Goal: Information Seeking & Learning: Learn about a topic

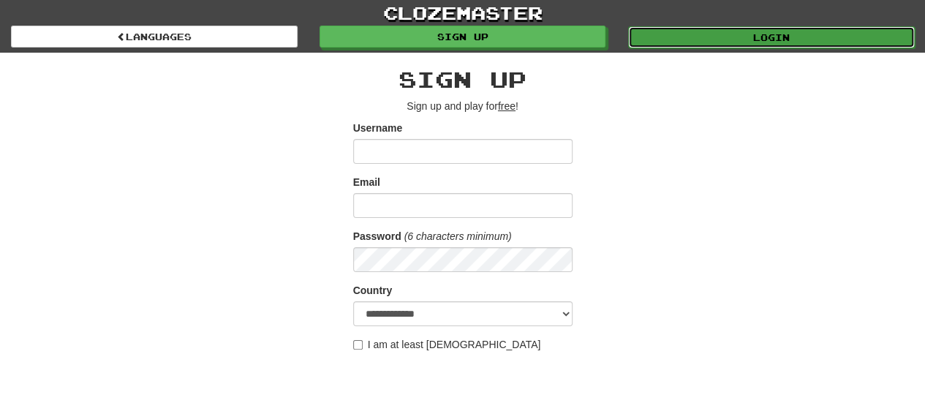
click at [741, 36] on link "Login" at bounding box center [771, 37] width 287 height 22
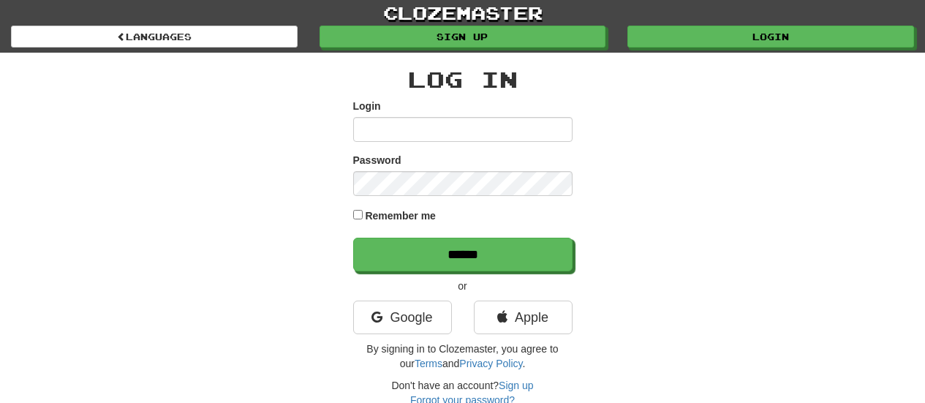
scroll to position [73, 0]
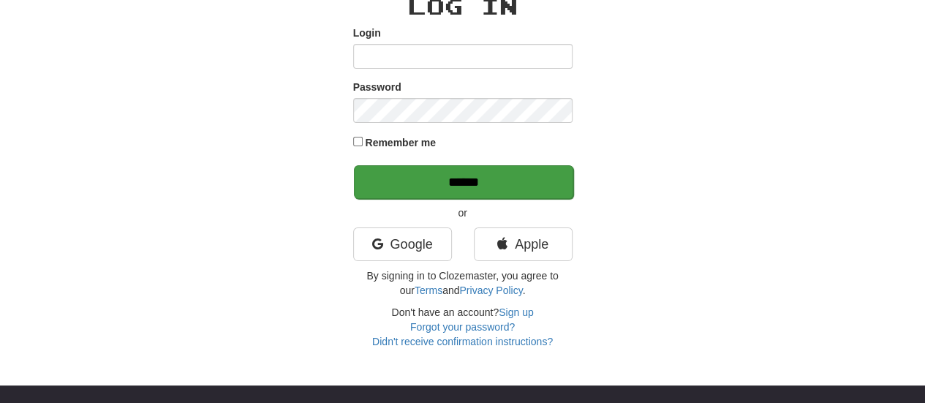
type input "**********"
click at [486, 177] on input "******" at bounding box center [463, 182] width 219 height 34
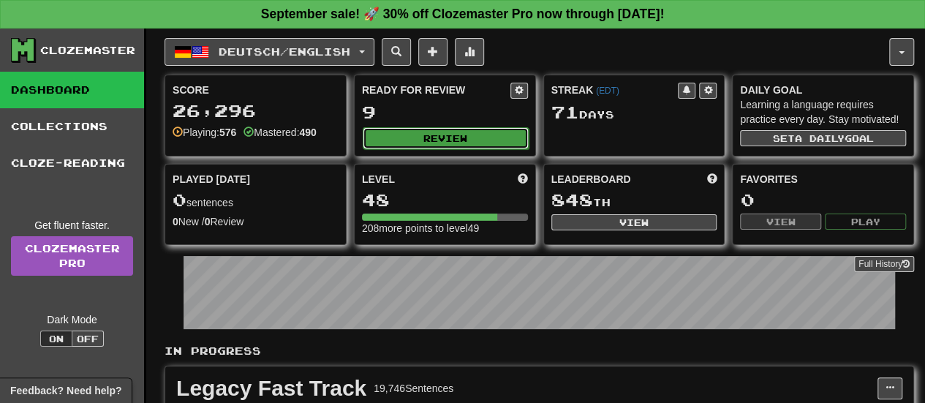
click at [405, 143] on button "Review" at bounding box center [446, 138] width 166 height 22
select select "**"
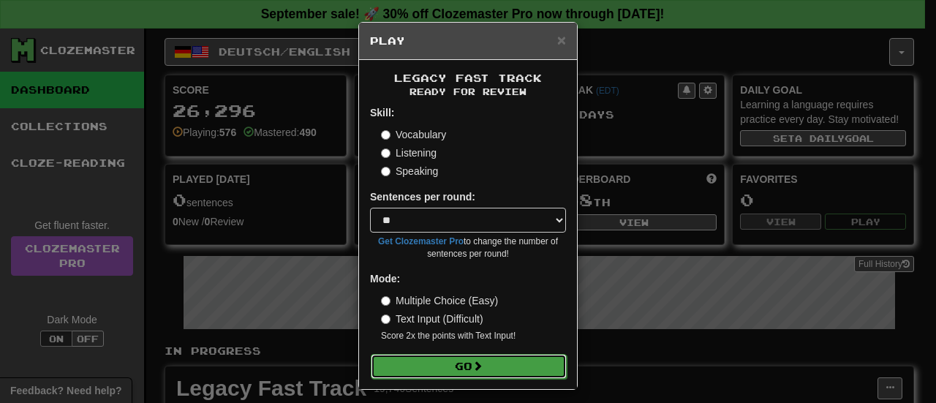
click at [467, 365] on button "Go" at bounding box center [469, 366] width 196 height 25
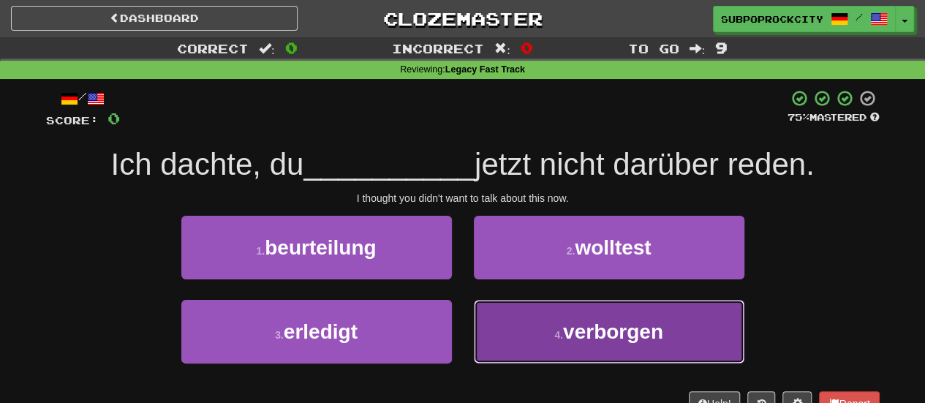
click at [544, 310] on button "4 . verborgen" at bounding box center [609, 332] width 271 height 64
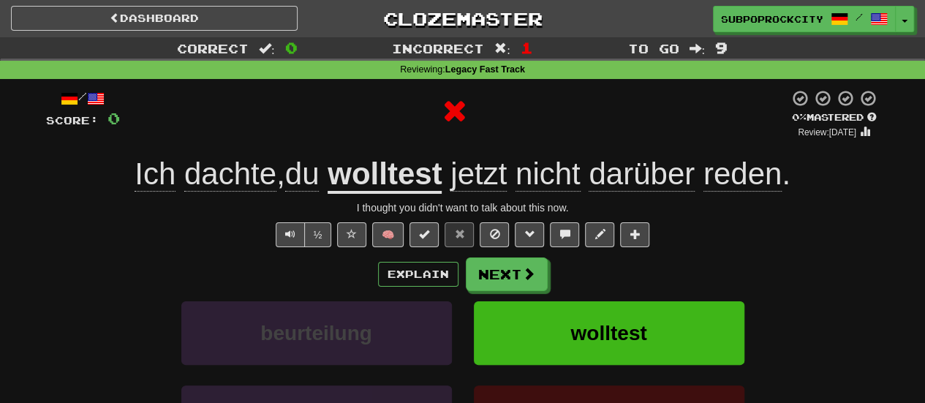
click at [524, 293] on div "Explain Next beurteilung wolltest erledigt verborgen Learn more: beurteilung wo…" at bounding box center [463, 374] width 834 height 235
click at [524, 276] on span at bounding box center [529, 274] width 13 height 13
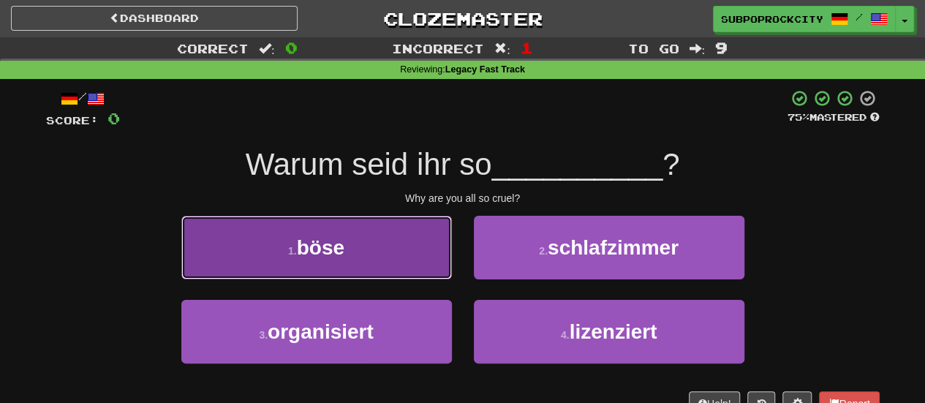
click at [396, 258] on button "1 . böse" at bounding box center [316, 248] width 271 height 64
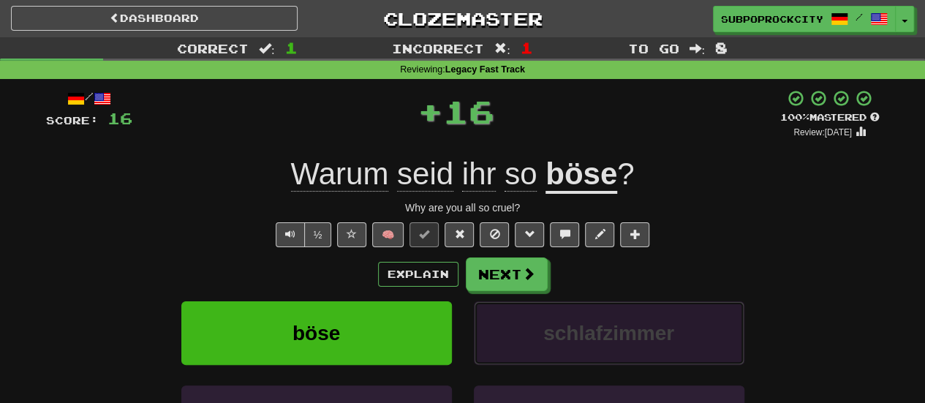
click at [502, 302] on button "schlafzimmer" at bounding box center [609, 333] width 271 height 64
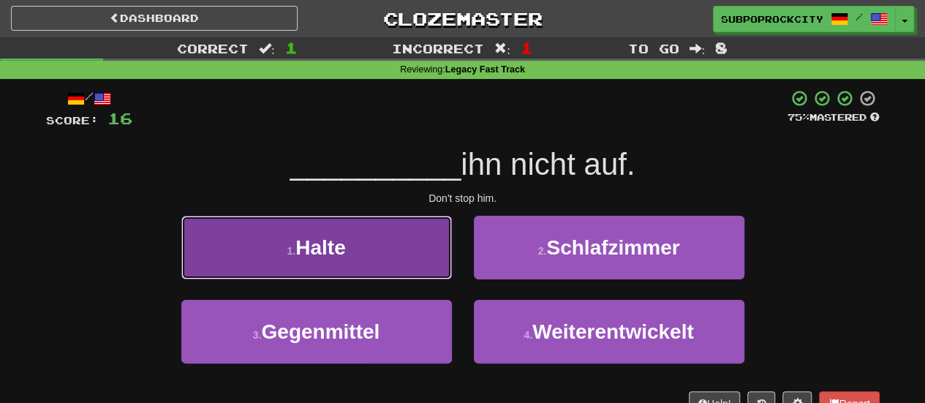
click at [392, 256] on button "1 . Halte" at bounding box center [316, 248] width 271 height 64
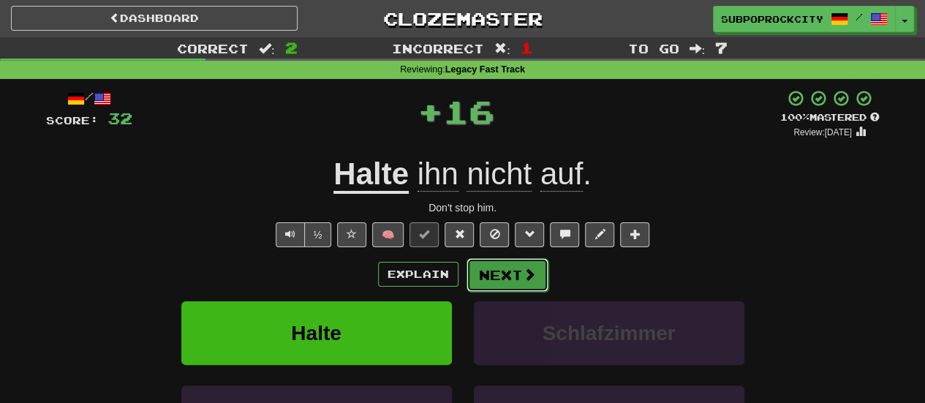
click at [505, 287] on button "Next" at bounding box center [508, 275] width 82 height 34
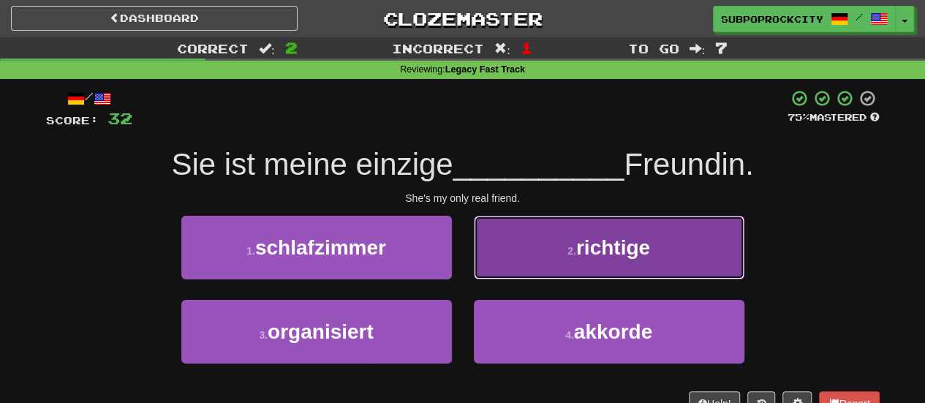
click at [508, 270] on button "2 . richtige" at bounding box center [609, 248] width 271 height 64
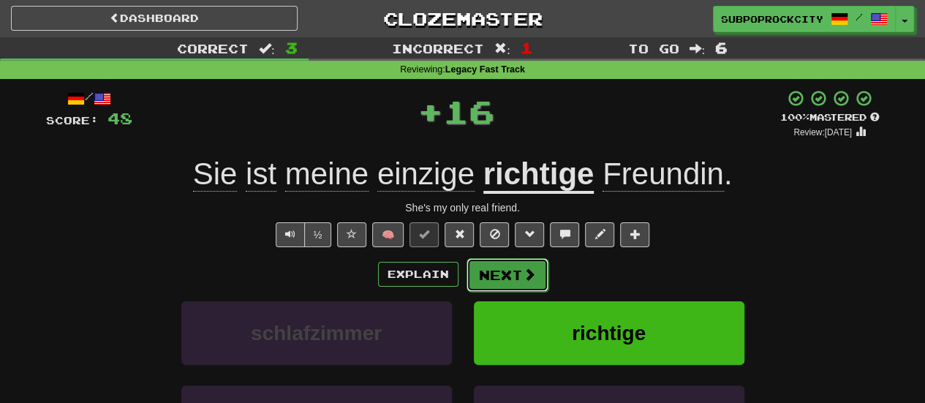
click at [509, 271] on button "Next" at bounding box center [508, 275] width 82 height 34
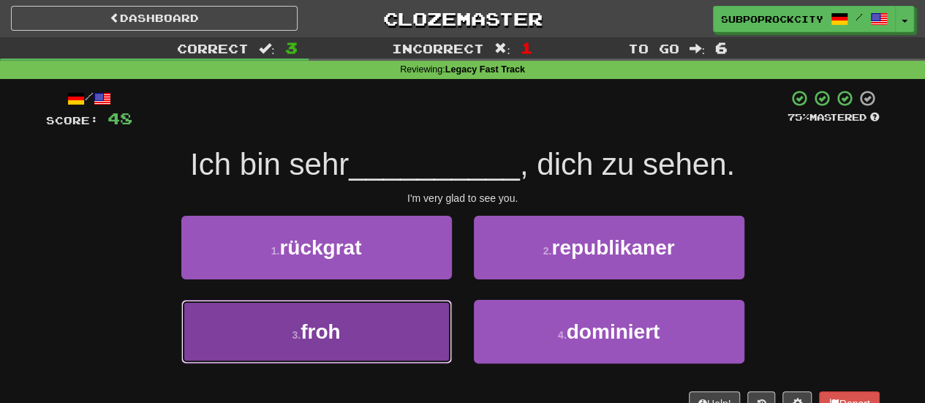
click at [437, 314] on button "3 . froh" at bounding box center [316, 332] width 271 height 64
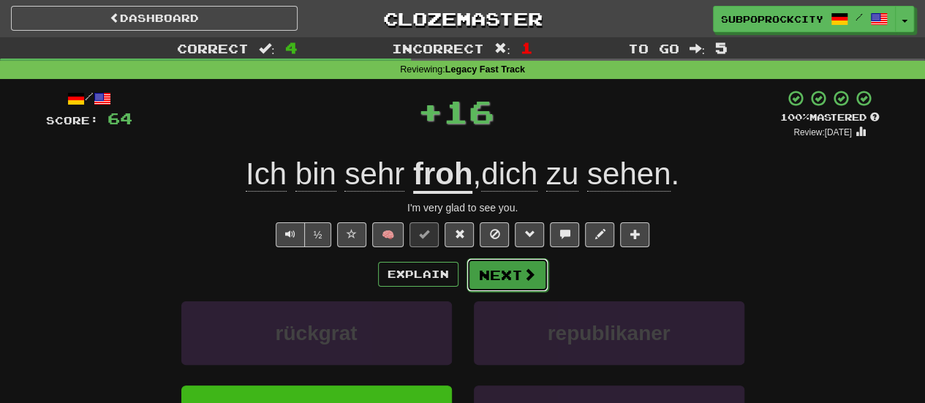
click at [494, 280] on button "Next" at bounding box center [508, 275] width 82 height 34
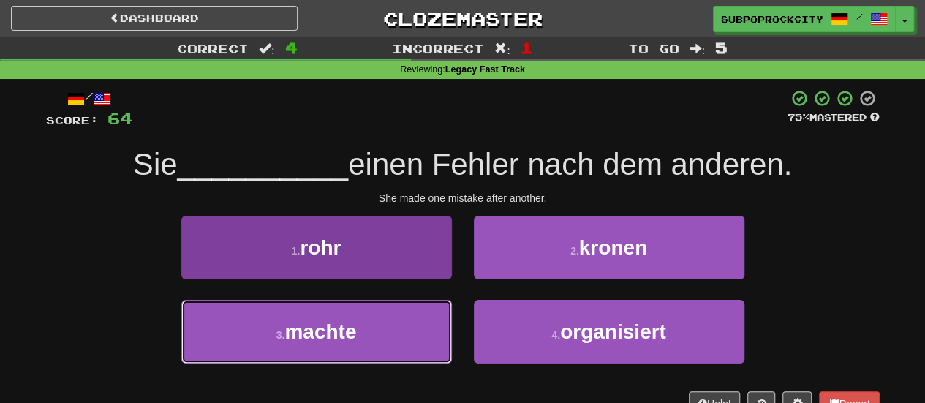
drag, startPoint x: 450, startPoint y: 314, endPoint x: 449, endPoint y: 305, distance: 8.9
click at [448, 314] on button "3 . machte" at bounding box center [316, 332] width 271 height 64
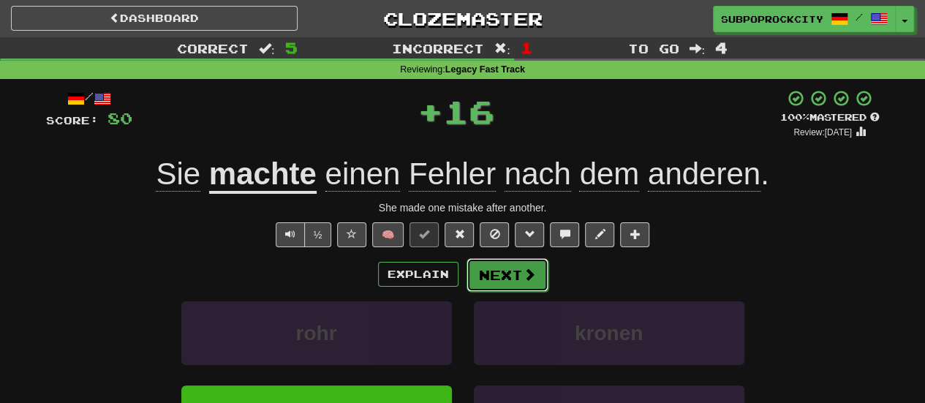
click at [507, 278] on button "Next" at bounding box center [508, 275] width 82 height 34
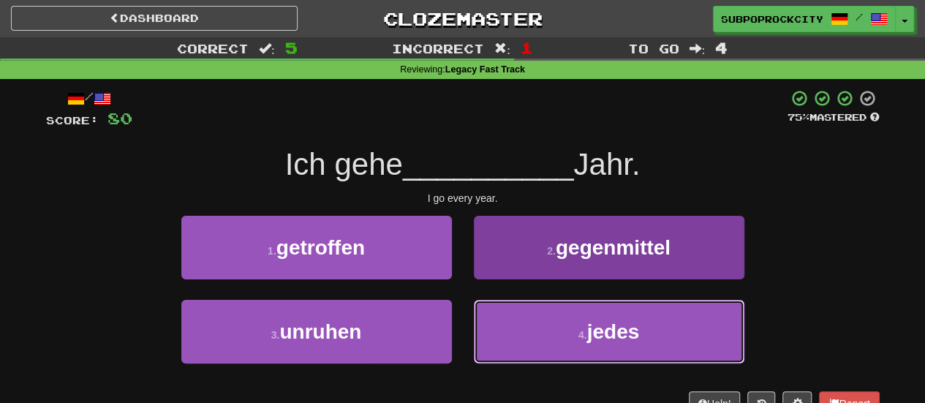
click at [569, 327] on button "4 . jedes" at bounding box center [609, 332] width 271 height 64
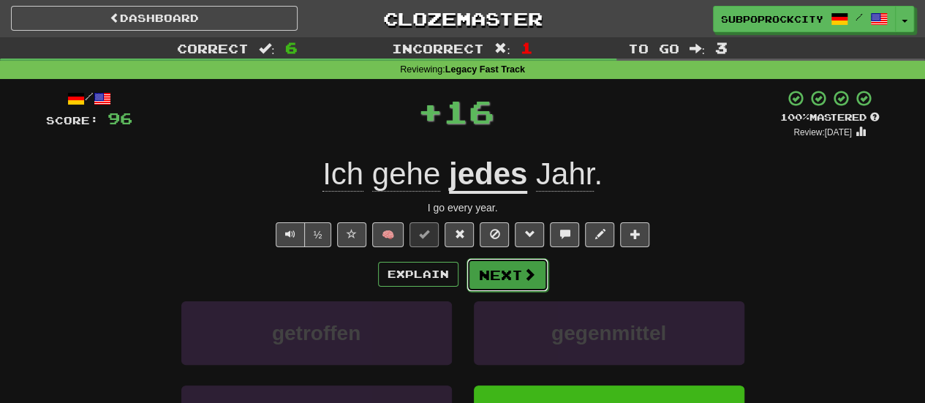
click at [501, 273] on button "Next" at bounding box center [508, 275] width 82 height 34
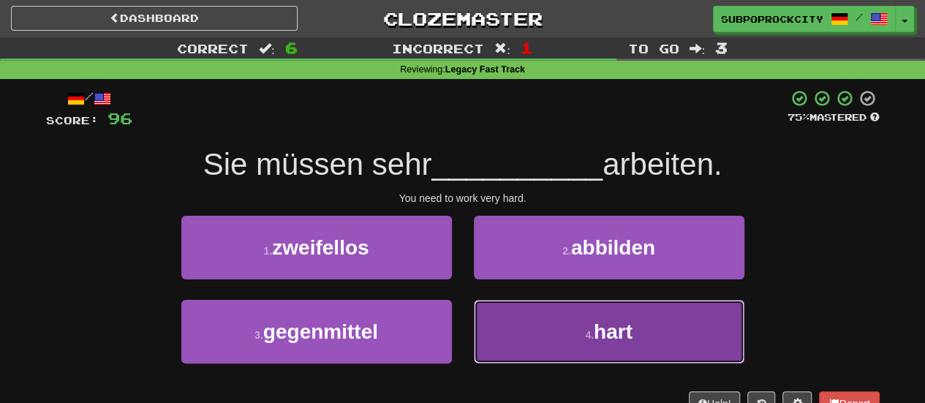
click at [516, 321] on button "4 . hart" at bounding box center [609, 332] width 271 height 64
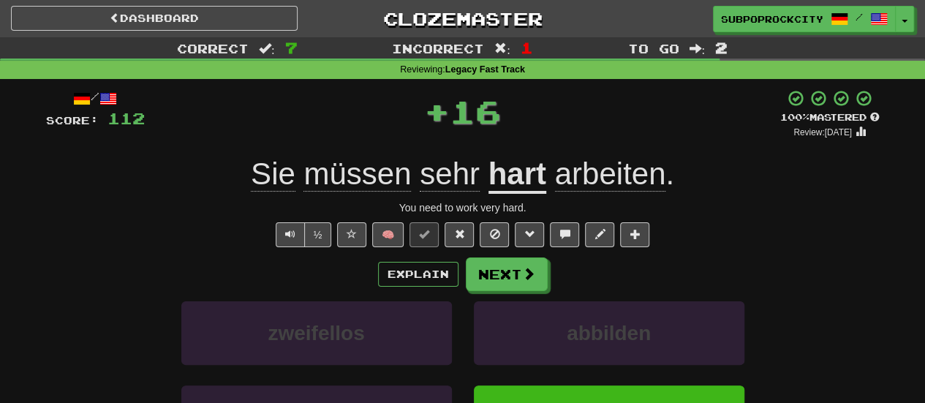
click at [507, 295] on div "Explain Next zweifellos abbilden gegenmittel hart Learn more: zweifellos abbild…" at bounding box center [463, 374] width 834 height 235
click at [507, 283] on button "Next" at bounding box center [508, 275] width 82 height 34
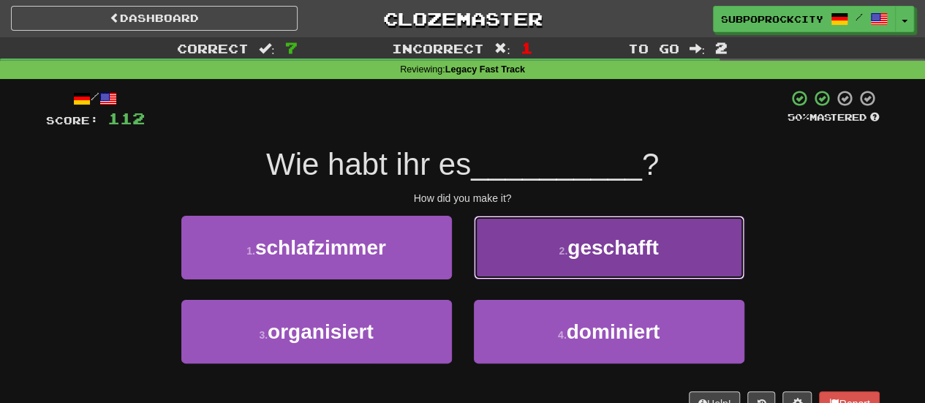
click at [504, 265] on button "2 . geschafft" at bounding box center [609, 248] width 271 height 64
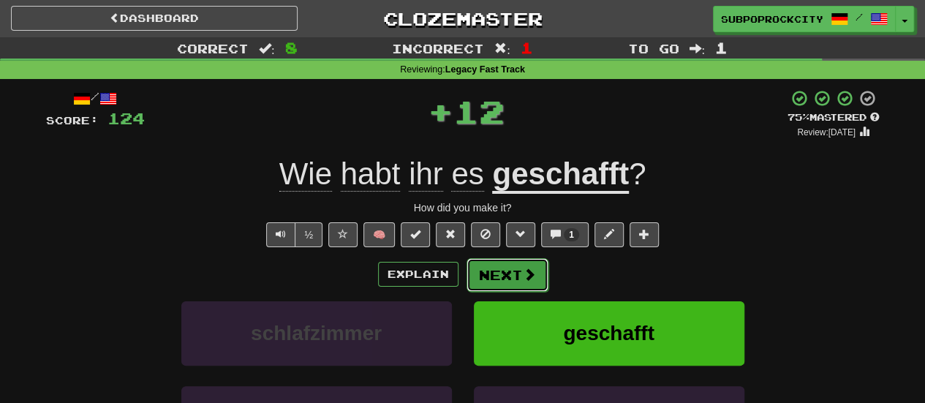
click at [500, 276] on button "Next" at bounding box center [508, 275] width 82 height 34
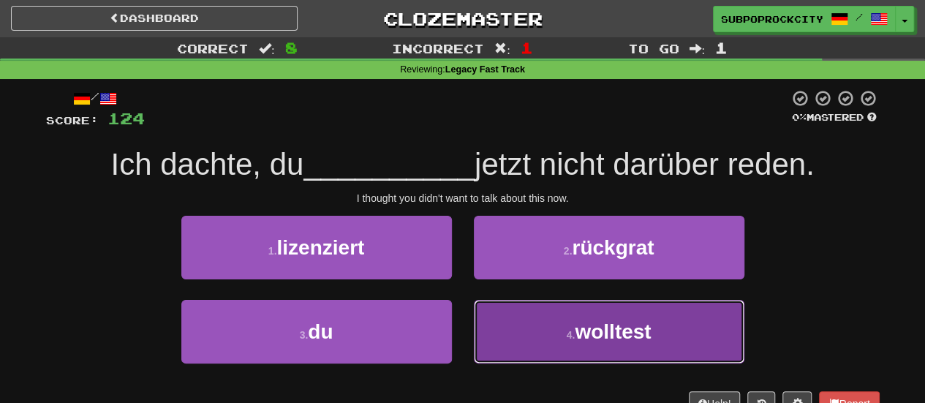
click at [493, 306] on button "4 . wolltest" at bounding box center [609, 332] width 271 height 64
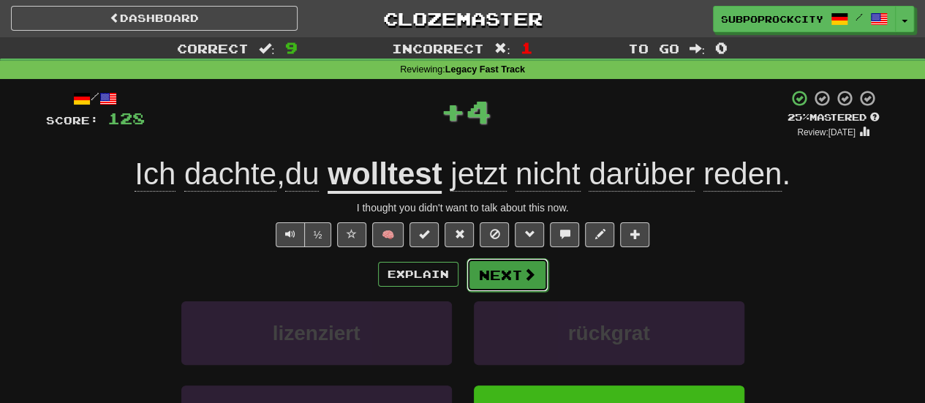
click at [491, 273] on button "Next" at bounding box center [508, 275] width 82 height 34
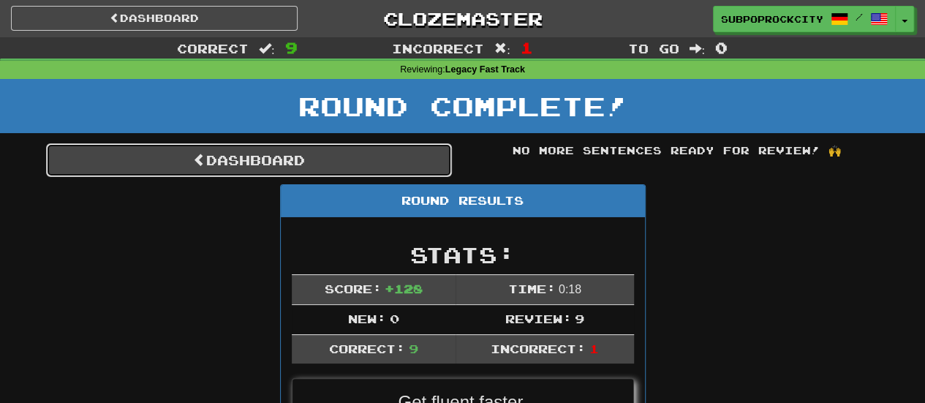
click at [388, 171] on link "Dashboard" at bounding box center [249, 160] width 406 height 34
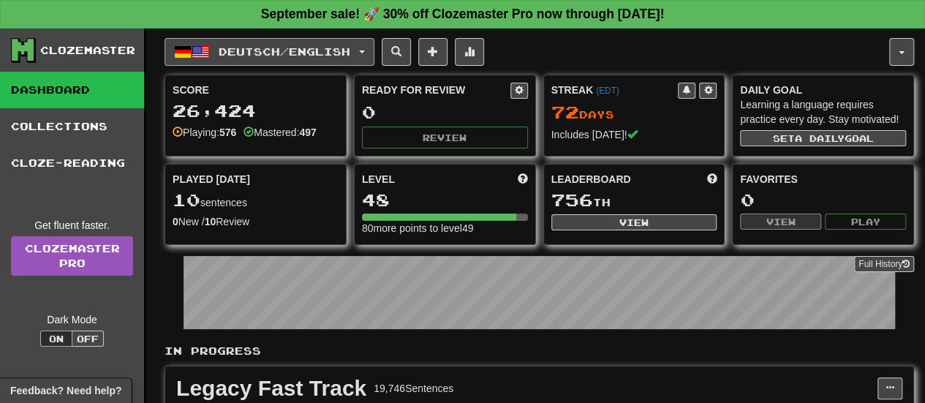
click at [290, 45] on span "Deutsch / English" at bounding box center [285, 51] width 132 height 12
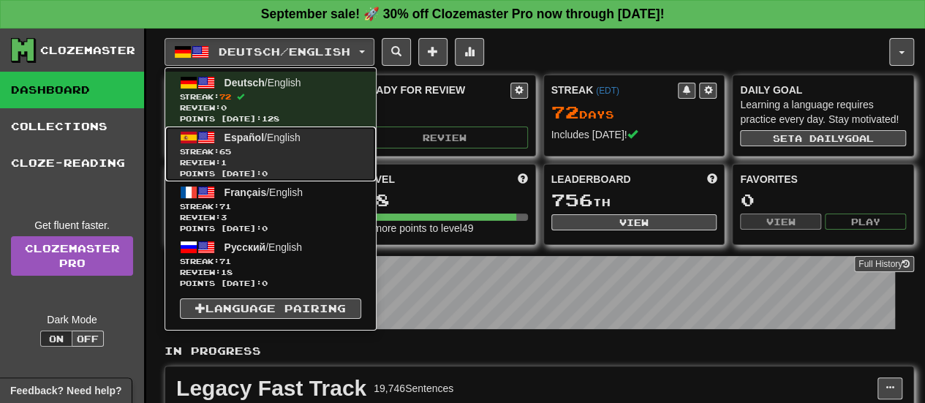
click at [325, 171] on span "Points today: 0" at bounding box center [270, 173] width 181 height 11
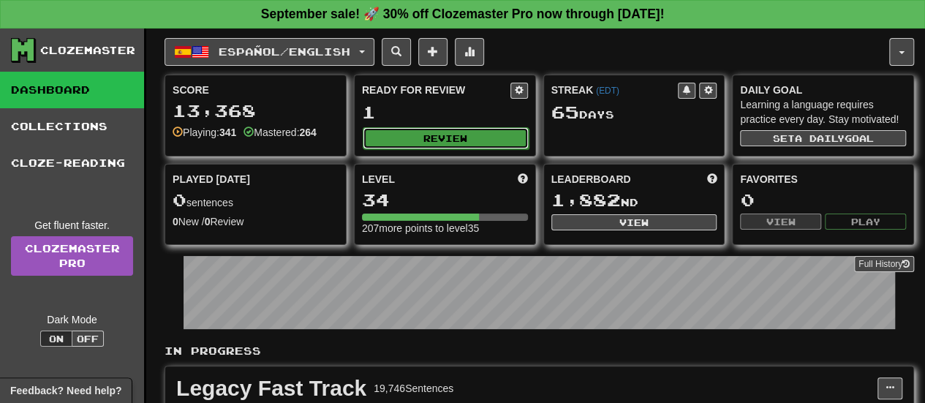
click at [405, 143] on button "Review" at bounding box center [446, 138] width 166 height 22
select select "**"
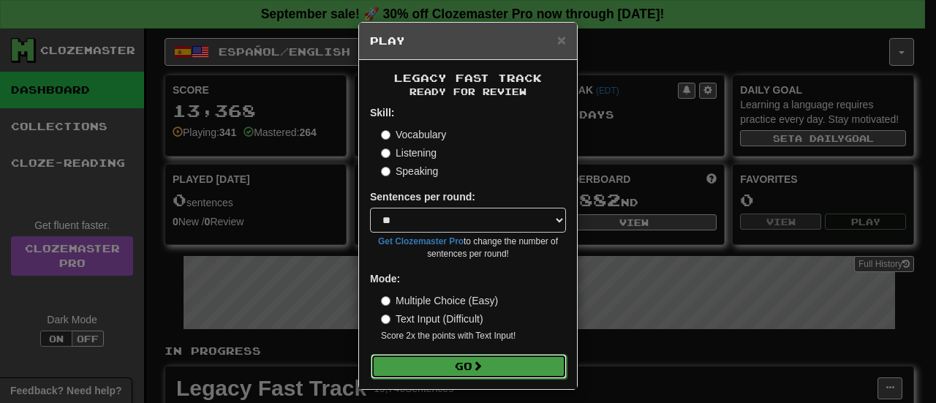
click at [458, 361] on button "Go" at bounding box center [469, 366] width 196 height 25
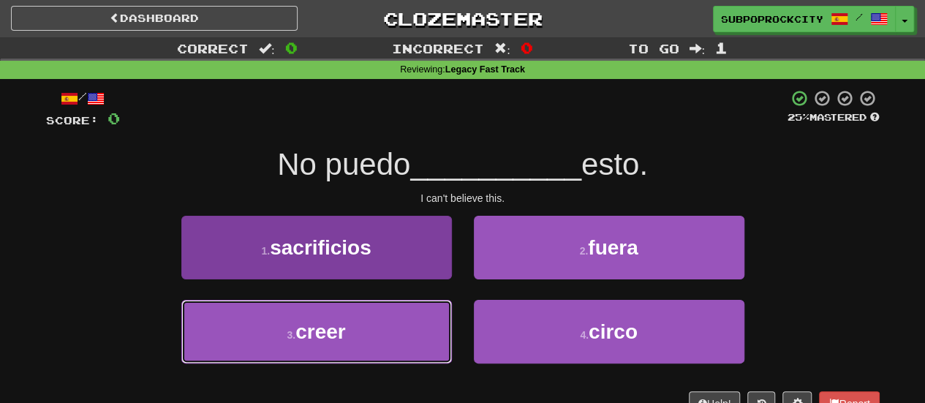
drag, startPoint x: 429, startPoint y: 327, endPoint x: 448, endPoint y: 301, distance: 31.9
click at [428, 325] on button "3 . creer" at bounding box center [316, 332] width 271 height 64
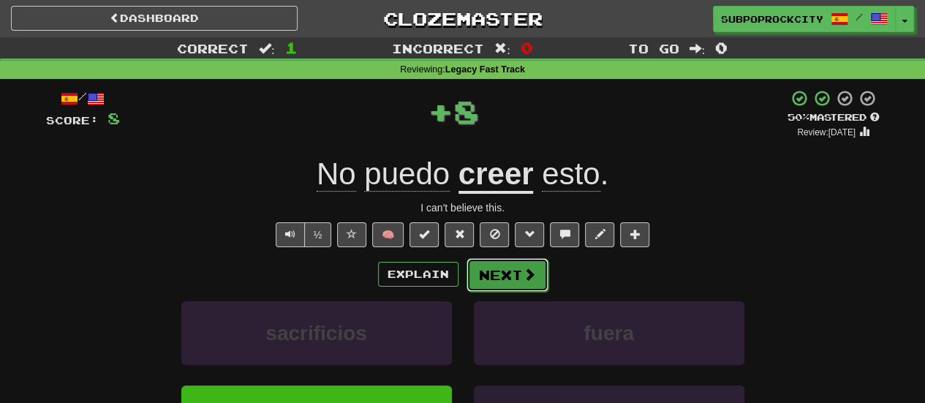
click at [535, 274] on button "Next" at bounding box center [508, 275] width 82 height 34
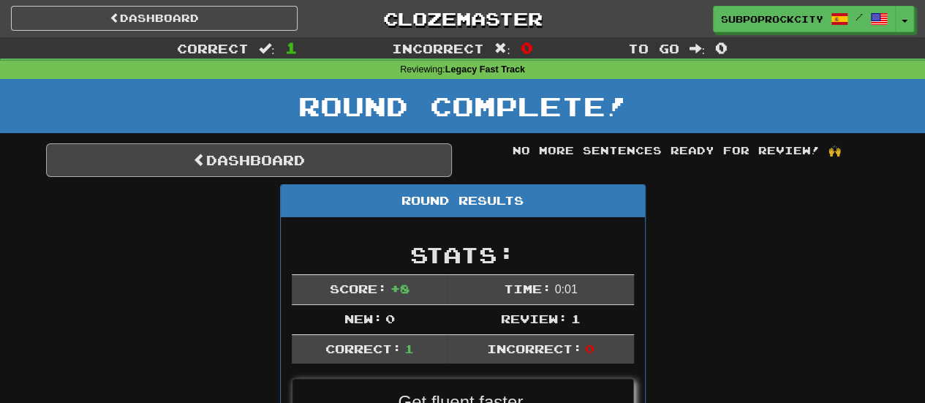
click at [319, 143] on div "Round Complete!" at bounding box center [462, 111] width 925 height 64
click at [314, 156] on link "Dashboard" at bounding box center [249, 160] width 406 height 34
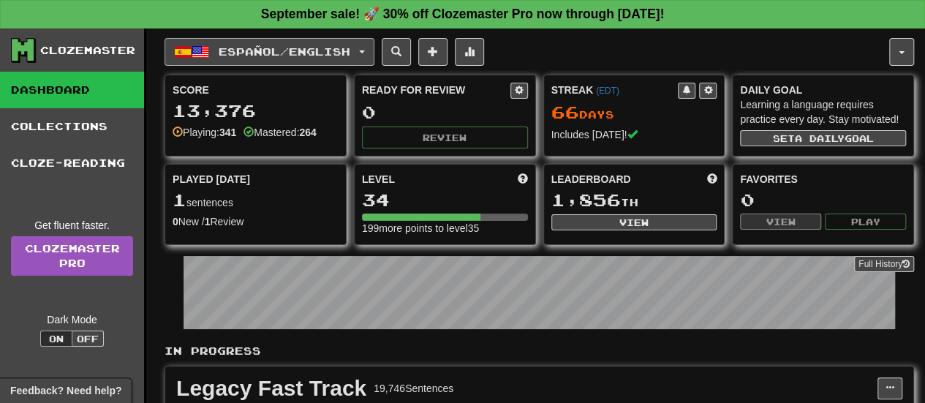
click at [282, 59] on button "Español / English" at bounding box center [270, 52] width 210 height 28
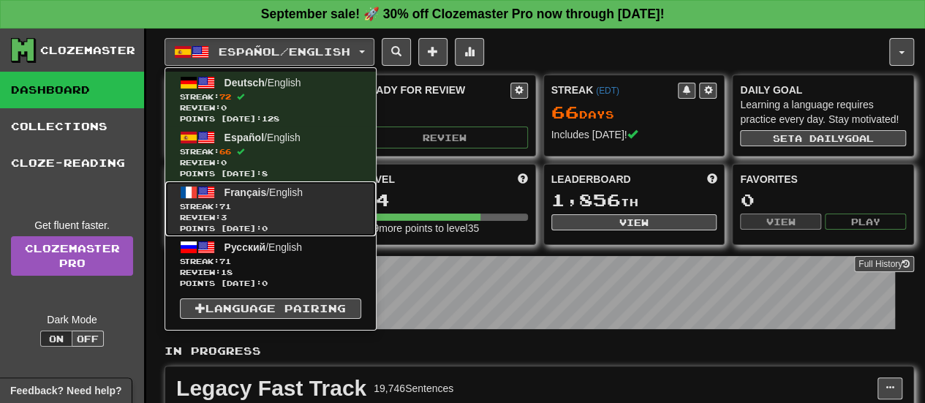
click at [284, 203] on span "Streak: 71" at bounding box center [270, 206] width 181 height 11
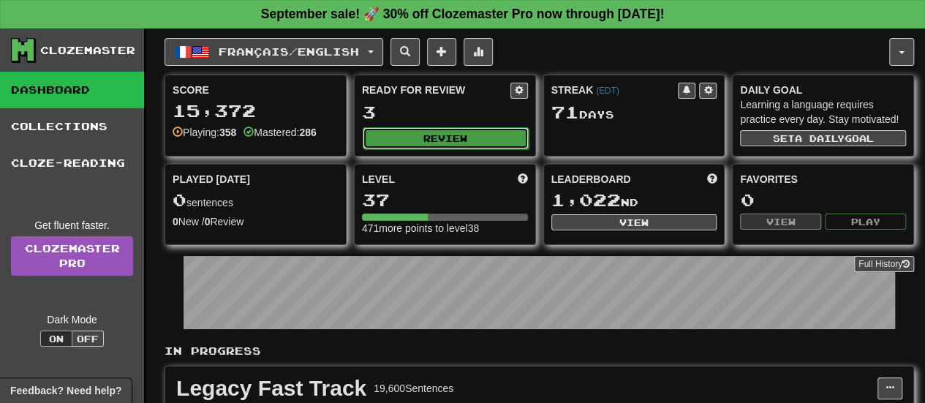
click at [392, 138] on button "Review" at bounding box center [446, 138] width 166 height 22
select select "**"
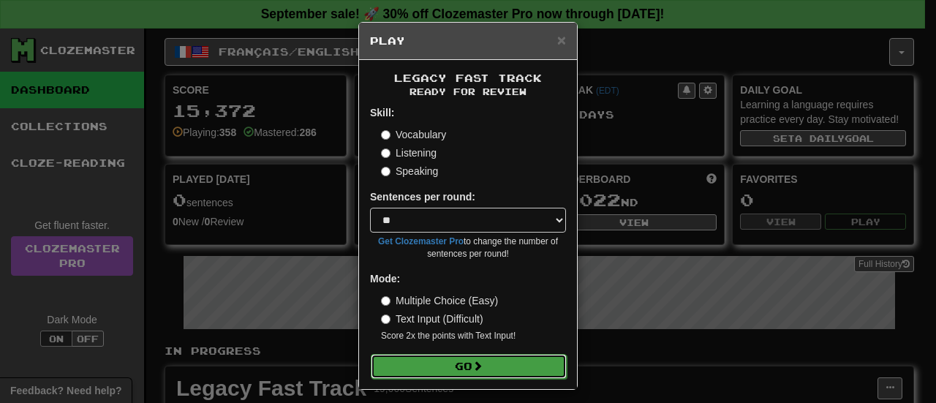
click at [453, 369] on button "Go" at bounding box center [469, 366] width 196 height 25
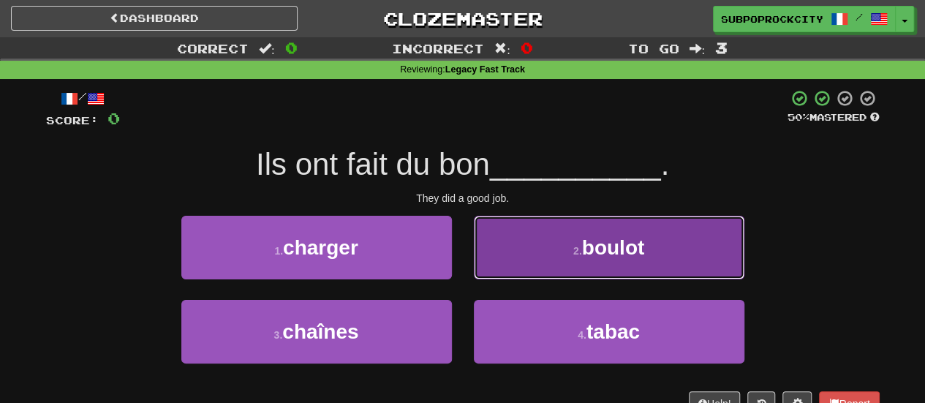
click at [479, 247] on button "2 . boulot" at bounding box center [609, 248] width 271 height 64
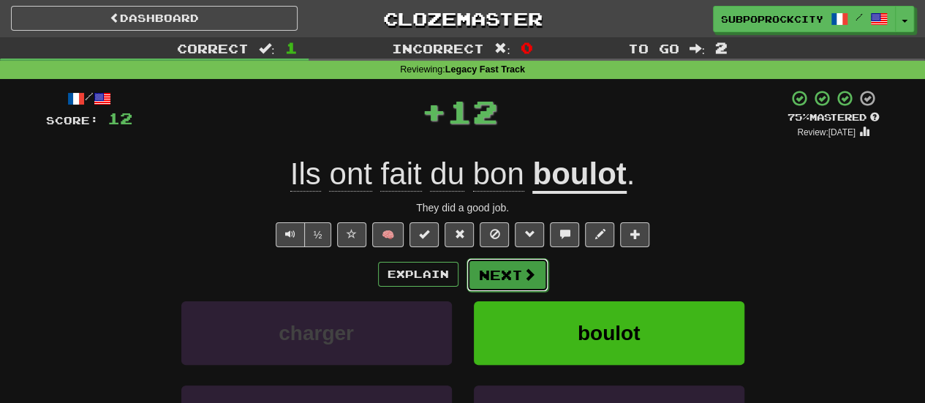
click at [491, 271] on button "Next" at bounding box center [508, 275] width 82 height 34
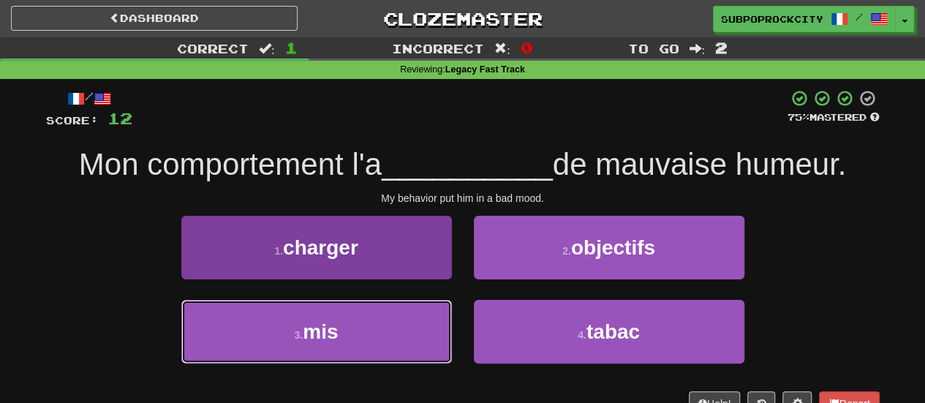
drag, startPoint x: 405, startPoint y: 315, endPoint x: 414, endPoint y: 308, distance: 11.4
click at [405, 316] on button "3 . mis" at bounding box center [316, 332] width 271 height 64
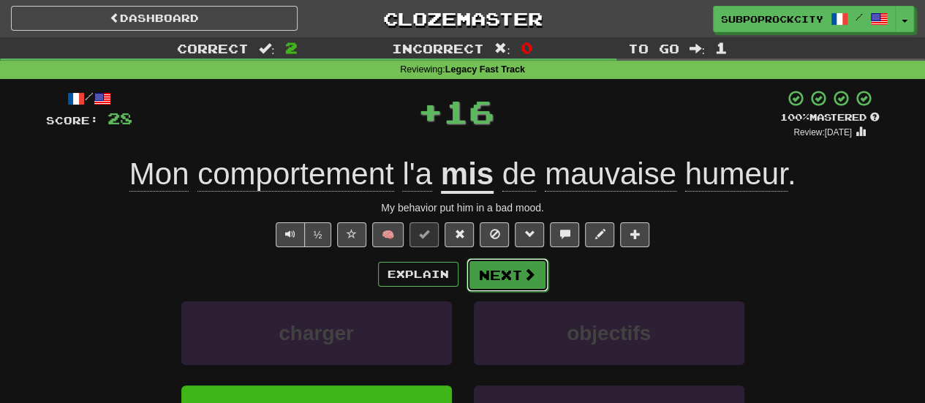
click at [488, 287] on button "Next" at bounding box center [508, 275] width 82 height 34
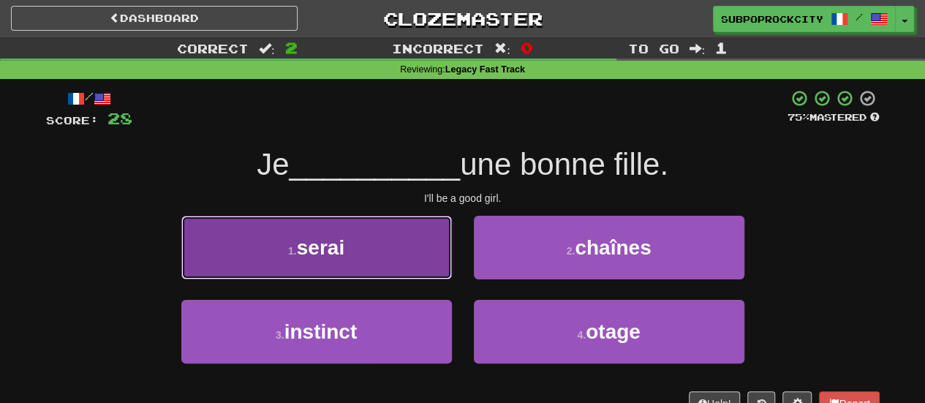
click at [390, 241] on button "1 . serai" at bounding box center [316, 248] width 271 height 64
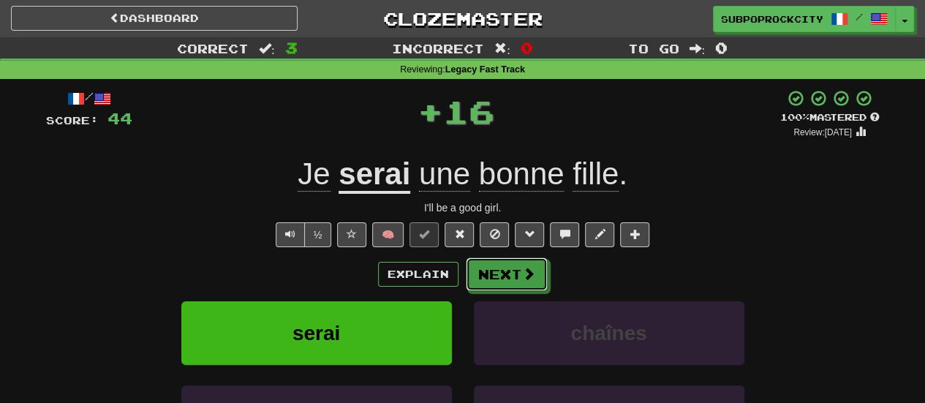
click at [528, 259] on button "Next" at bounding box center [507, 274] width 82 height 34
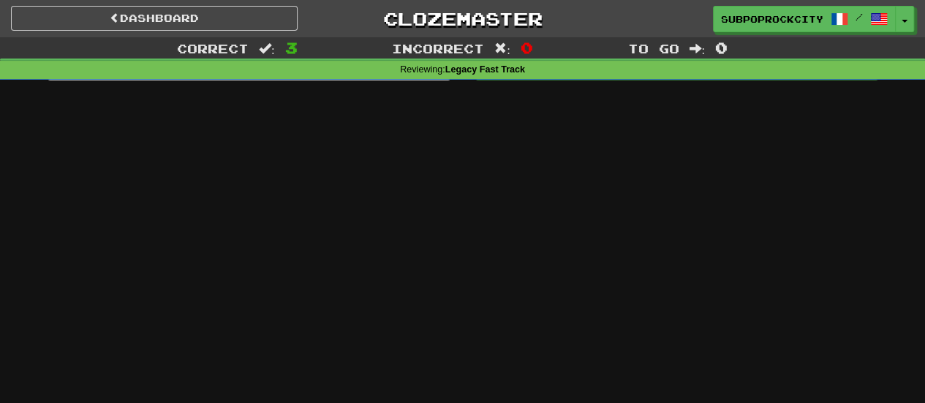
click at [522, 232] on span "Time:" at bounding box center [528, 225] width 48 height 14
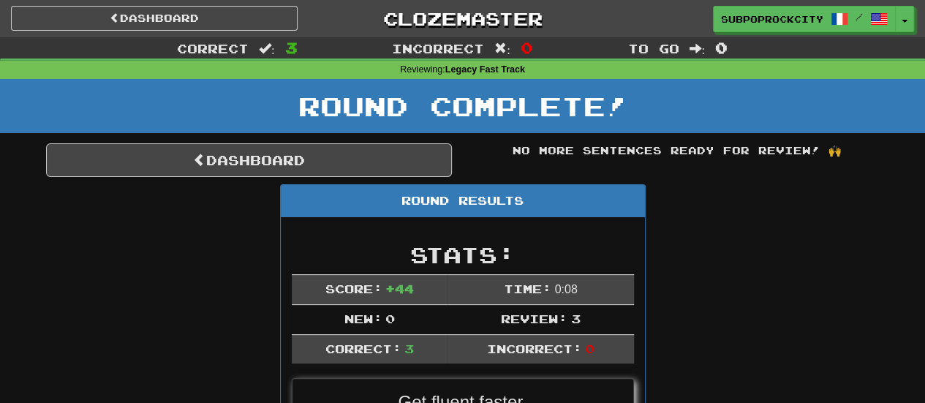
click at [304, 122] on div "Round Complete!" at bounding box center [462, 106] width 925 height 54
click at [306, 138] on div "Round Complete!" at bounding box center [462, 111] width 925 height 64
click at [303, 165] on link "Dashboard" at bounding box center [249, 160] width 406 height 34
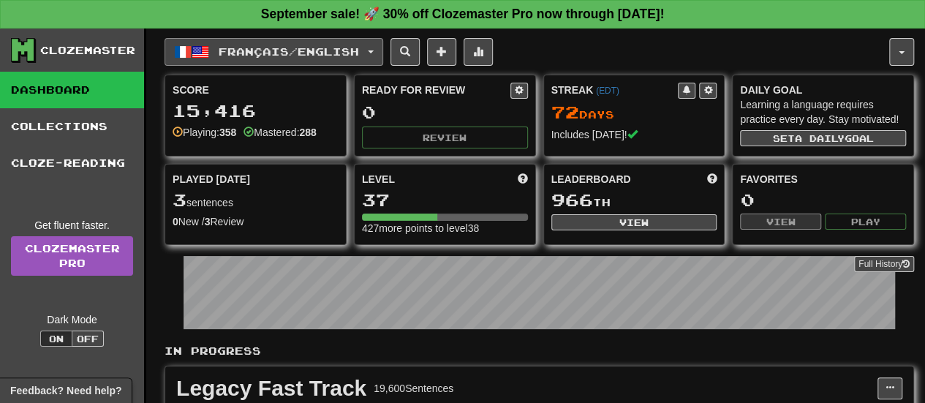
click at [262, 41] on button "Français / English" at bounding box center [274, 52] width 219 height 28
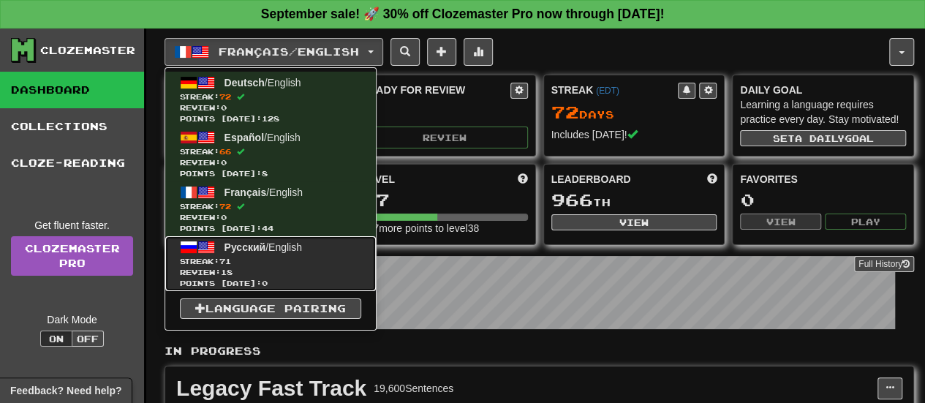
click at [293, 256] on span "Streak: 71" at bounding box center [270, 261] width 181 height 11
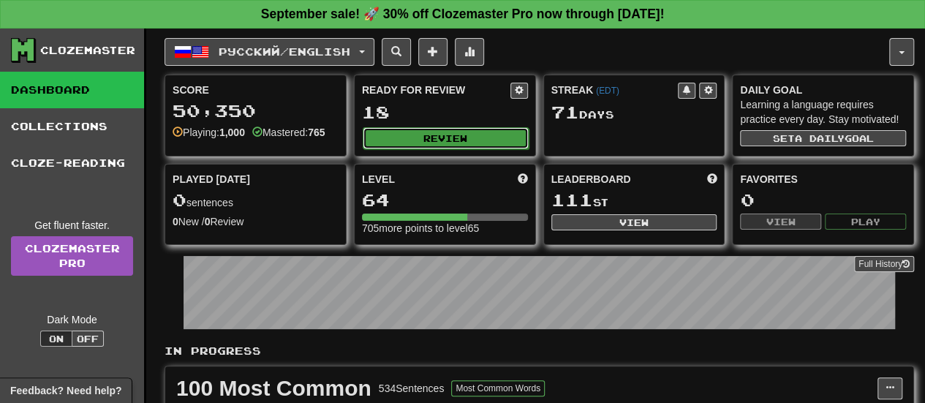
click at [412, 128] on button "Review" at bounding box center [446, 138] width 166 height 22
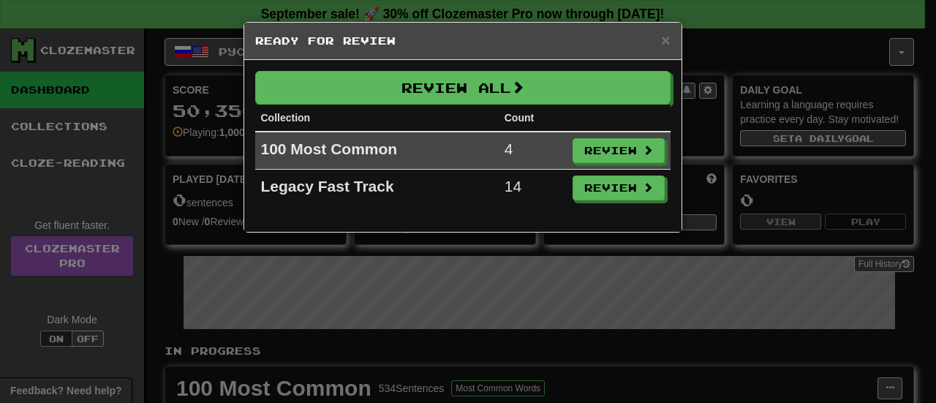
click at [674, 37] on div "× Ready for Review" at bounding box center [462, 41] width 437 height 37
click at [668, 36] on span "×" at bounding box center [665, 39] width 9 height 17
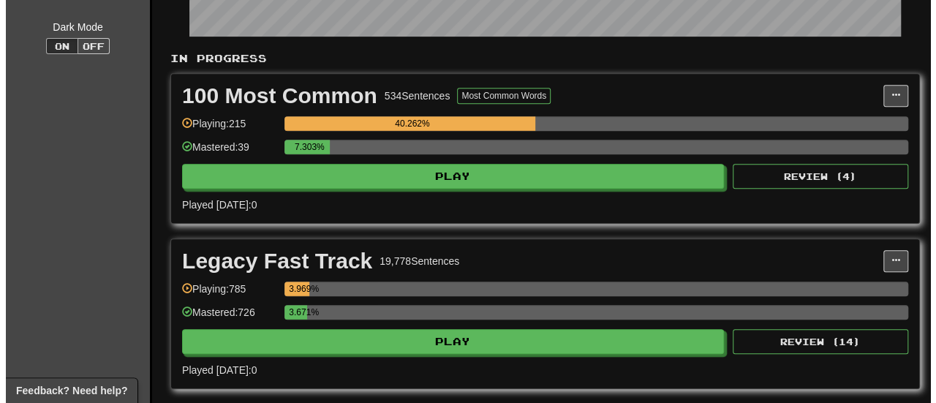
scroll to position [219, 0]
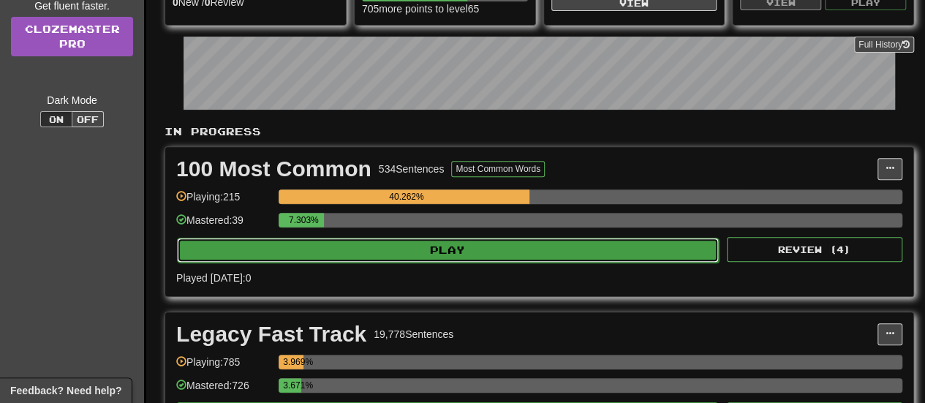
click at [468, 246] on button "Play" at bounding box center [448, 250] width 542 height 25
select select "**"
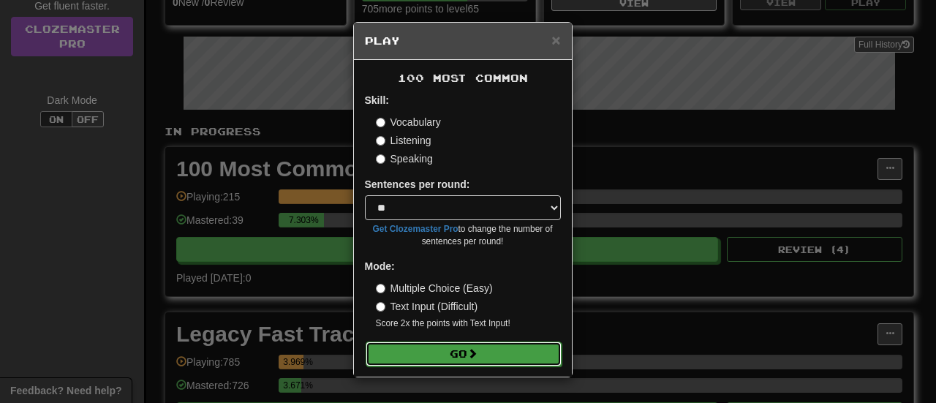
click at [475, 356] on span at bounding box center [472, 353] width 10 height 10
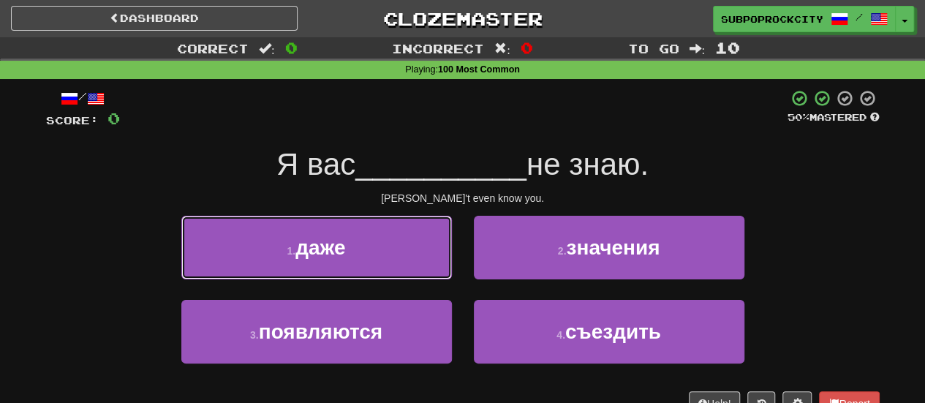
drag, startPoint x: 427, startPoint y: 260, endPoint x: 458, endPoint y: 267, distance: 31.6
click at [436, 257] on button "1 . даже" at bounding box center [316, 248] width 271 height 64
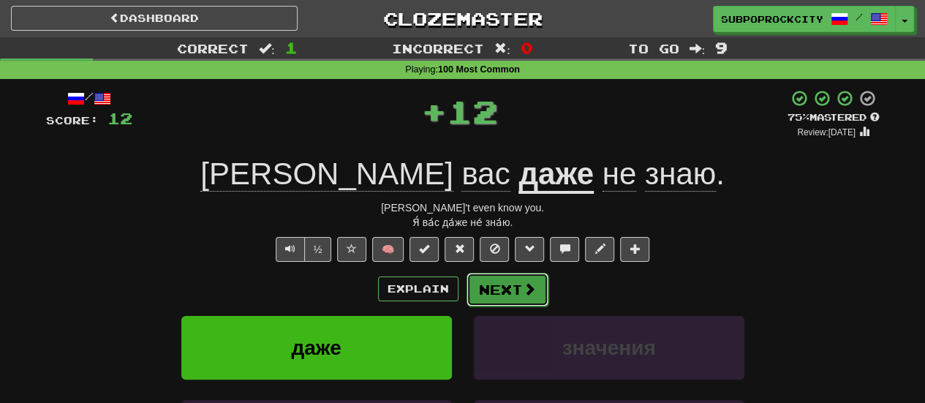
click at [491, 284] on button "Next" at bounding box center [508, 290] width 82 height 34
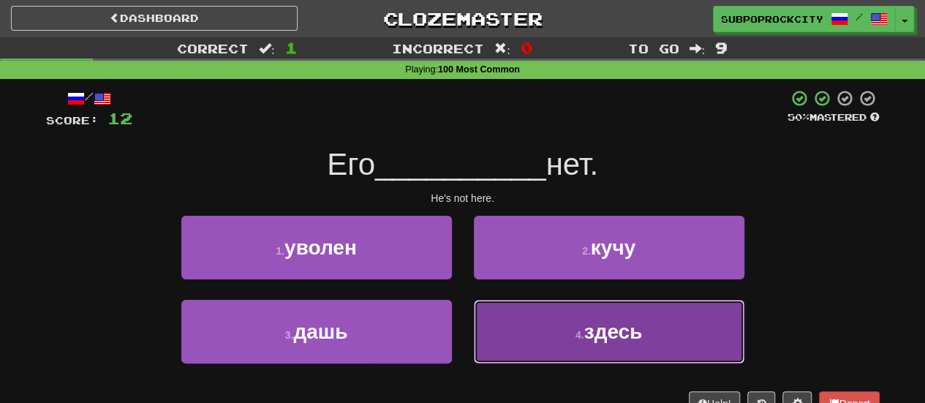
click at [550, 331] on button "4 . здесь" at bounding box center [609, 332] width 271 height 64
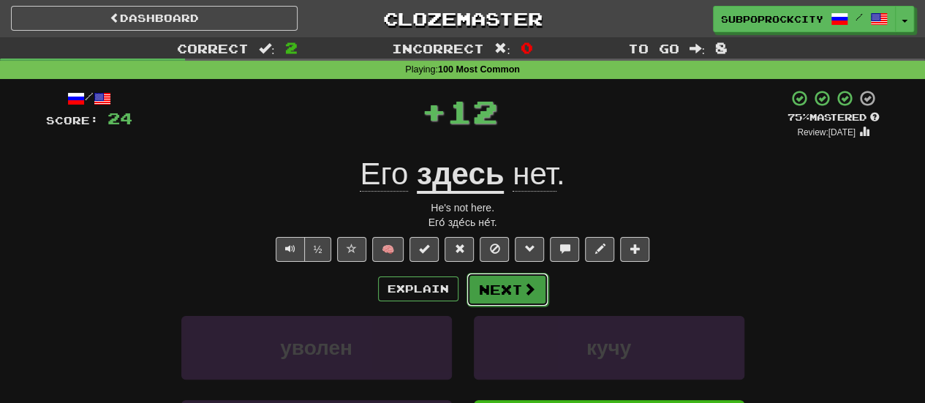
click at [524, 300] on button "Next" at bounding box center [508, 290] width 82 height 34
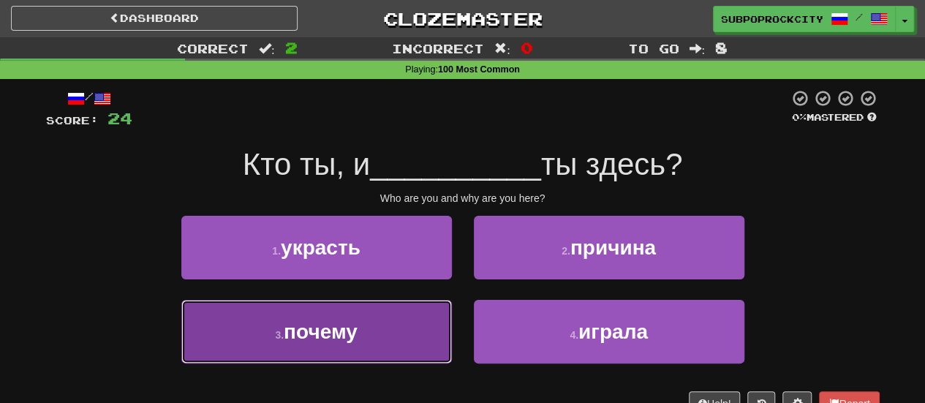
click at [417, 330] on button "3 . почему" at bounding box center [316, 332] width 271 height 64
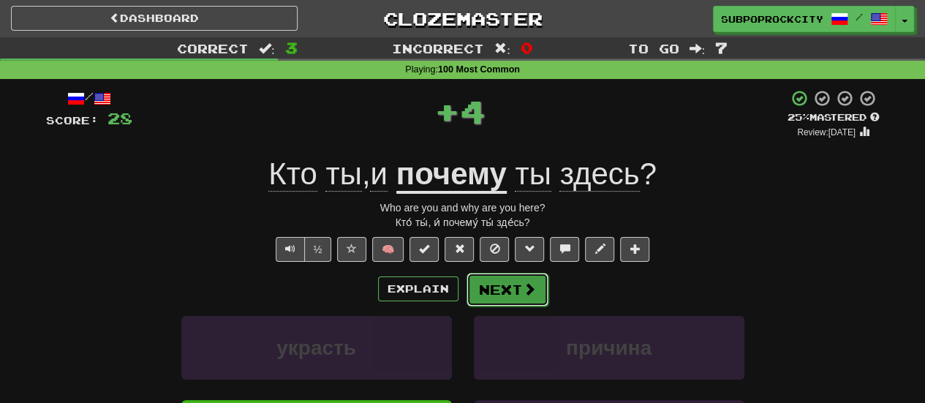
click at [497, 295] on button "Next" at bounding box center [508, 290] width 82 height 34
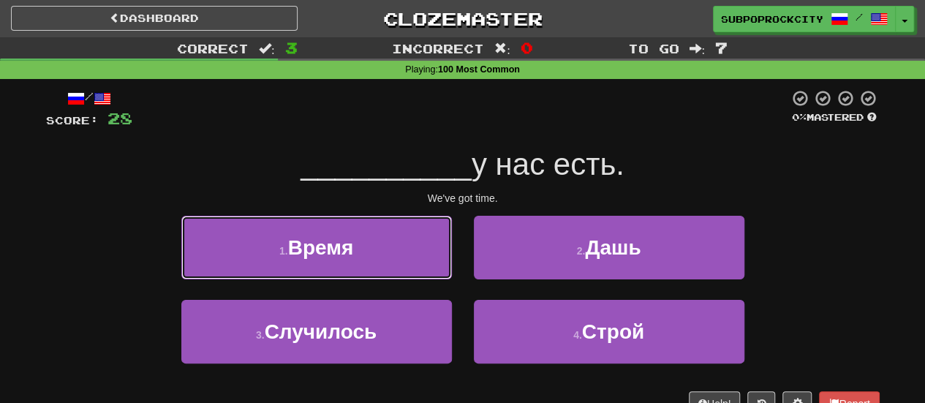
drag, startPoint x: 352, startPoint y: 258, endPoint x: 370, endPoint y: 257, distance: 17.6
click at [354, 257] on span "Время" at bounding box center [321, 247] width 66 height 23
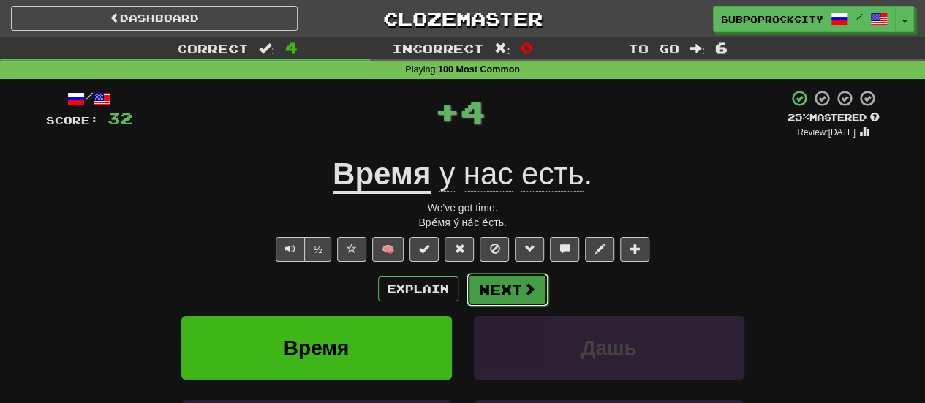
click at [516, 284] on button "Next" at bounding box center [508, 290] width 82 height 34
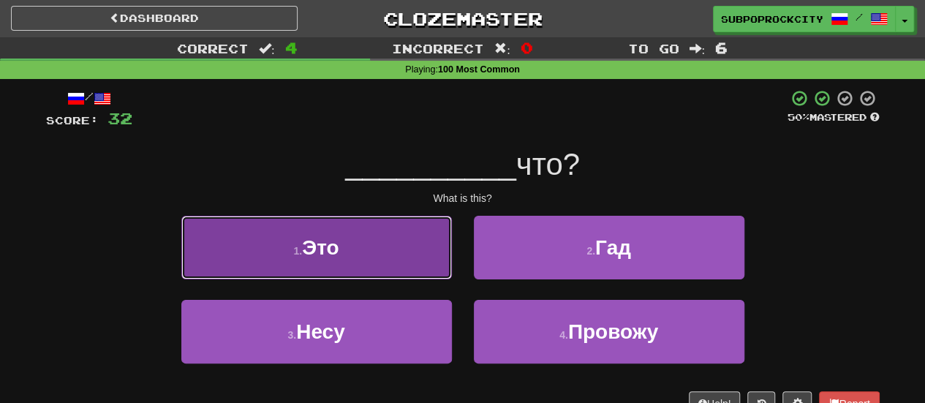
click at [446, 260] on button "1 . Это" at bounding box center [316, 248] width 271 height 64
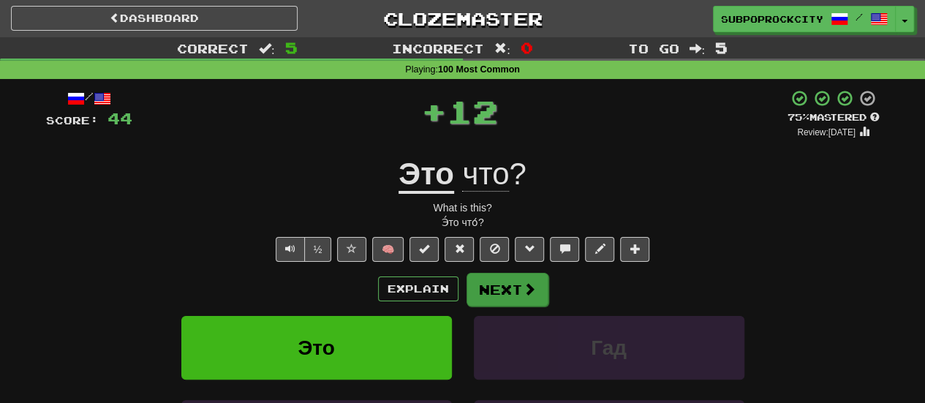
click at [478, 271] on div "/ Score: 44 + 12 75 % Mastered Review: [DATE] Это что ? What is this? Э́то что́…" at bounding box center [463, 325] width 834 height 473
click at [484, 275] on button "Next" at bounding box center [508, 290] width 82 height 34
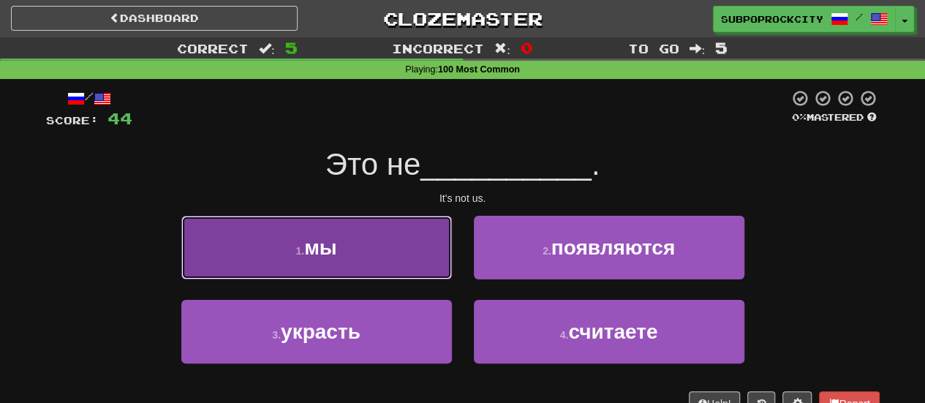
click at [400, 267] on button "1 . мы" at bounding box center [316, 248] width 271 height 64
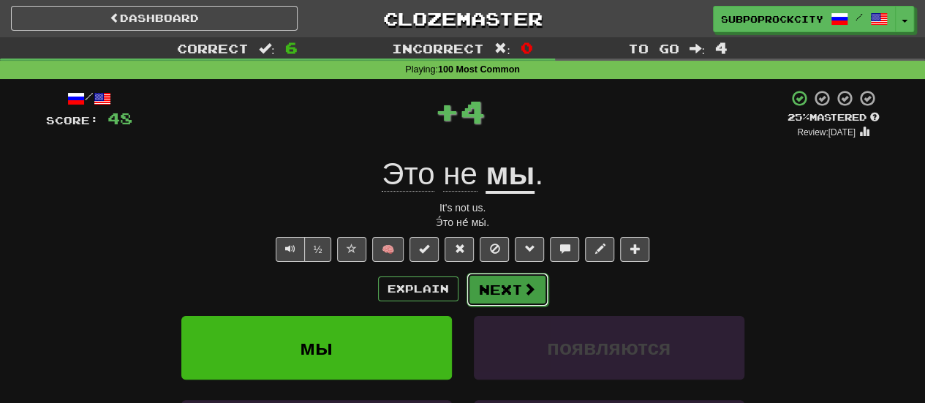
click at [494, 291] on button "Next" at bounding box center [508, 290] width 82 height 34
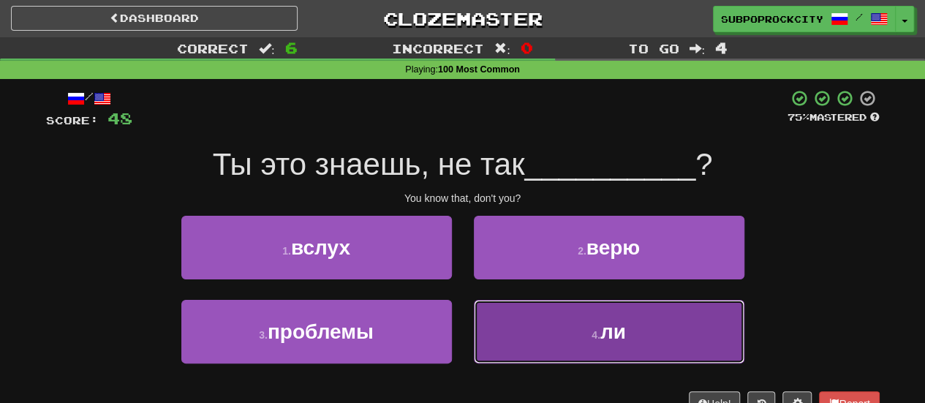
click at [495, 322] on button "4 . ли" at bounding box center [609, 332] width 271 height 64
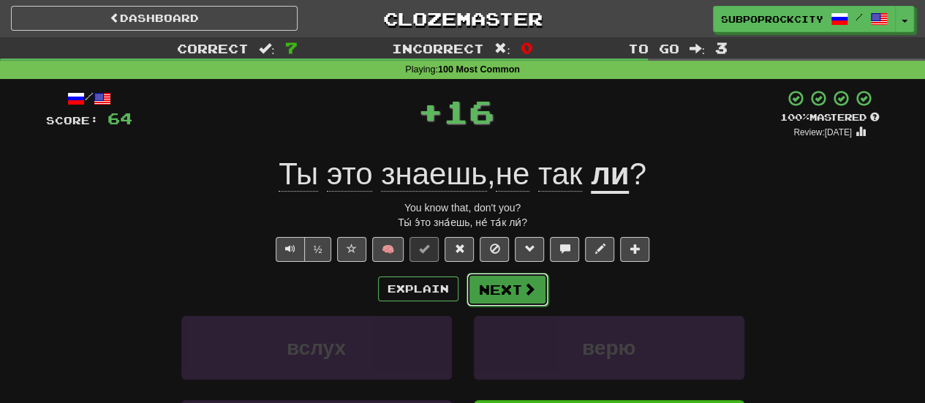
click at [497, 293] on button "Next" at bounding box center [508, 290] width 82 height 34
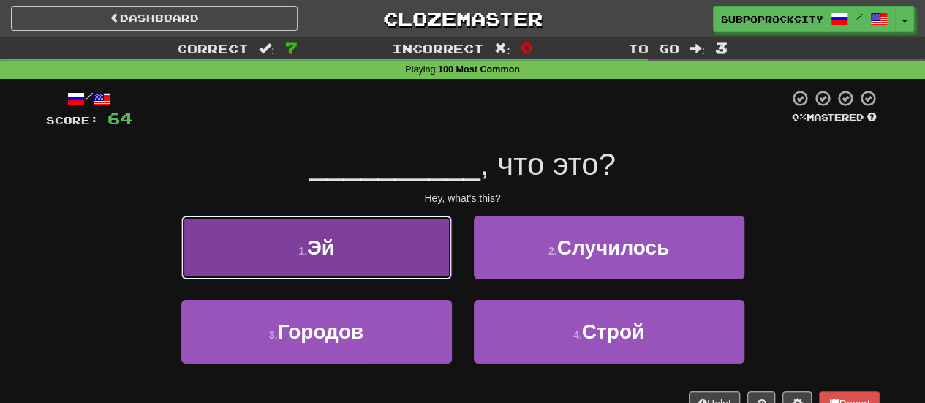
click at [434, 271] on button "1 . Эй" at bounding box center [316, 248] width 271 height 64
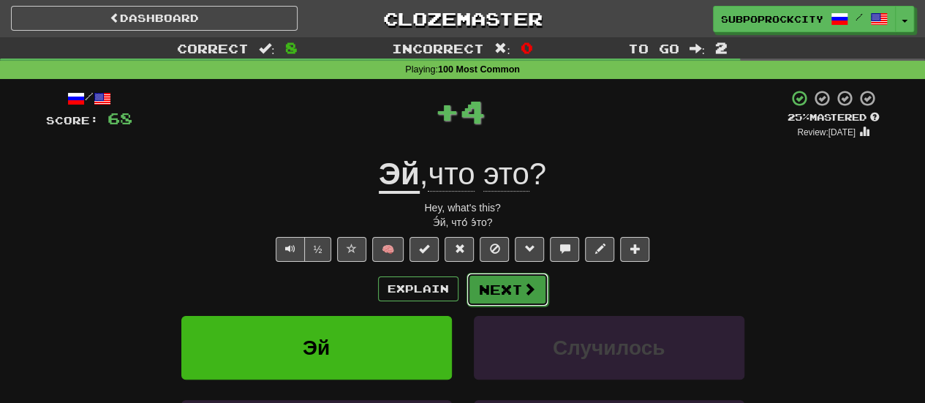
click at [488, 286] on button "Next" at bounding box center [508, 290] width 82 height 34
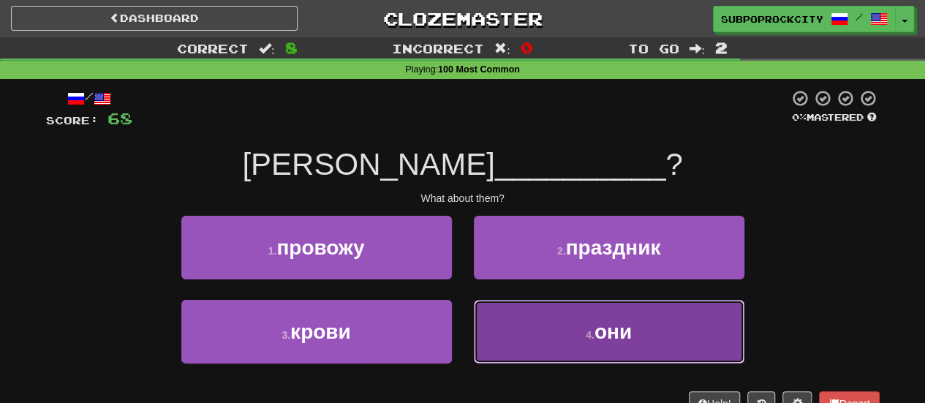
click at [516, 314] on button "4 . они" at bounding box center [609, 332] width 271 height 64
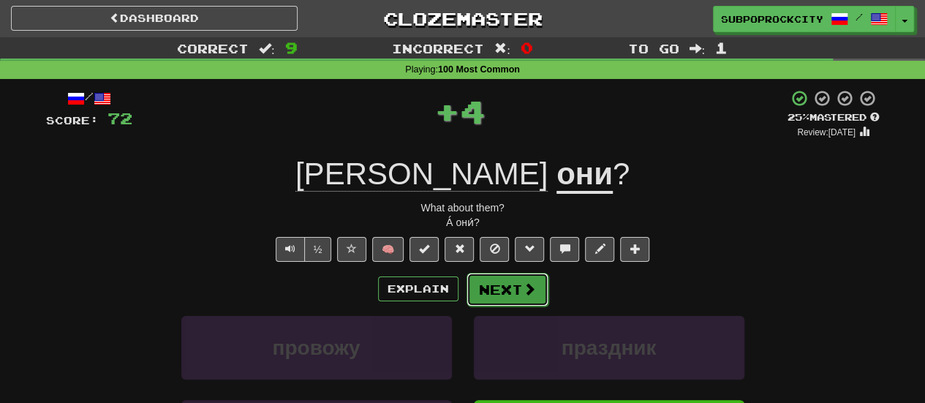
click at [499, 293] on button "Next" at bounding box center [508, 290] width 82 height 34
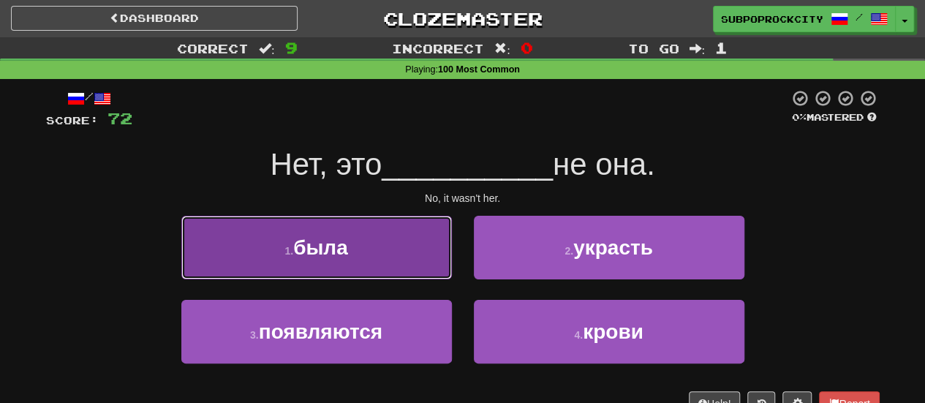
click at [402, 261] on button "1 . была" at bounding box center [316, 248] width 271 height 64
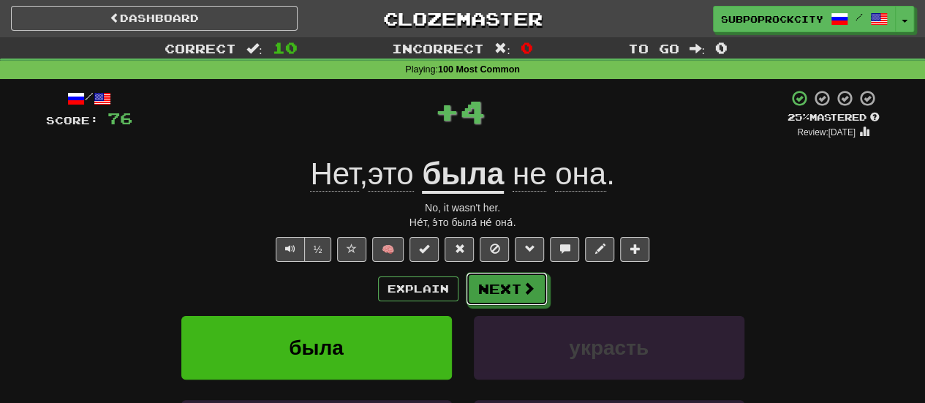
click at [469, 277] on button "Next" at bounding box center [507, 289] width 82 height 34
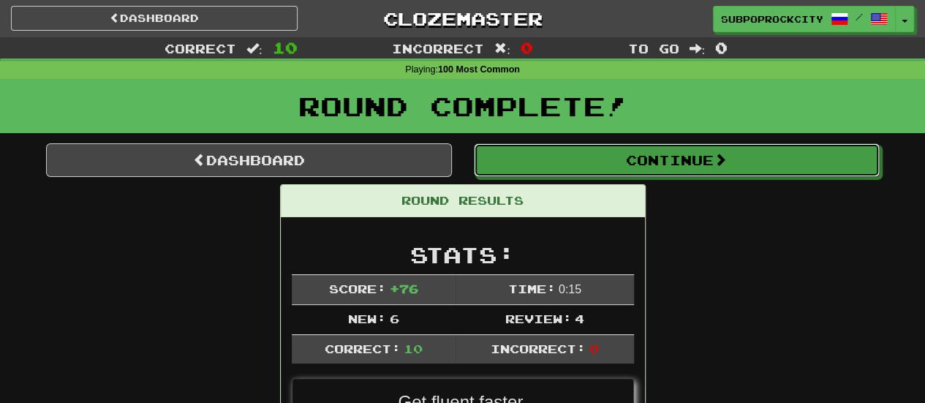
click at [554, 170] on button "Continue" at bounding box center [677, 160] width 406 height 34
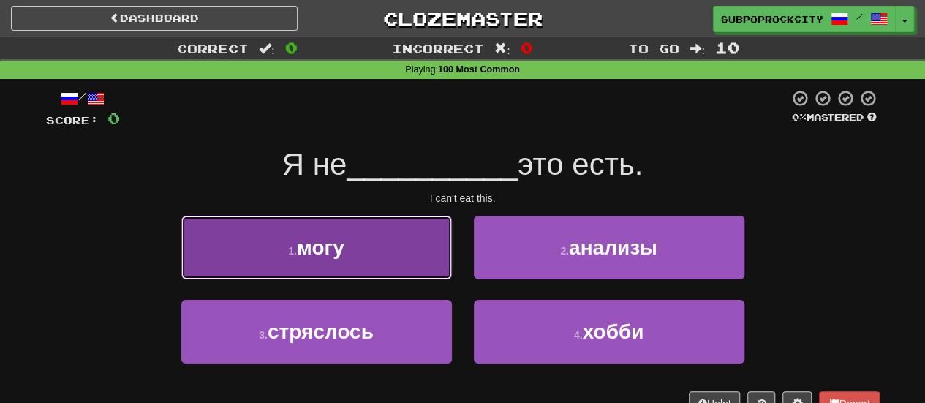
click at [415, 252] on button "1 . могу" at bounding box center [316, 248] width 271 height 64
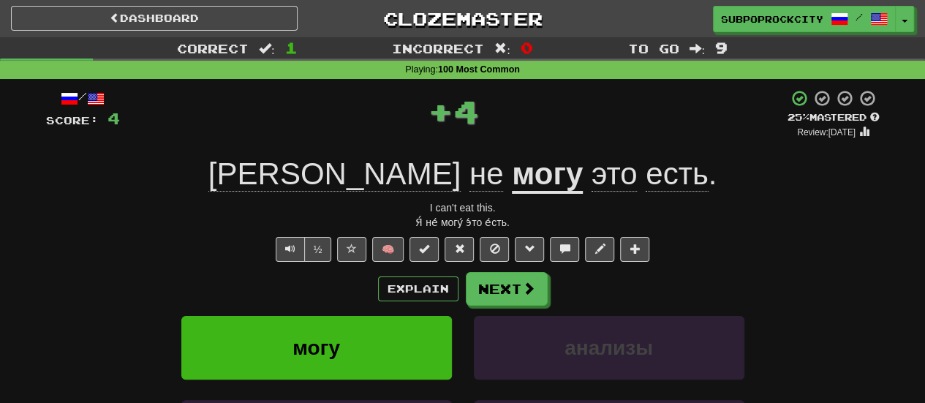
click at [557, 303] on div "Explain Next" at bounding box center [463, 289] width 834 height 34
click at [533, 287] on span at bounding box center [529, 288] width 13 height 13
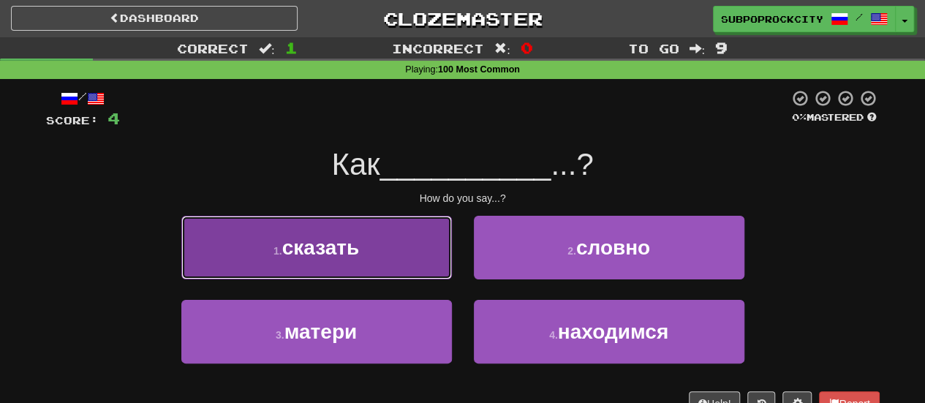
click at [414, 257] on button "1 . сказать" at bounding box center [316, 248] width 271 height 64
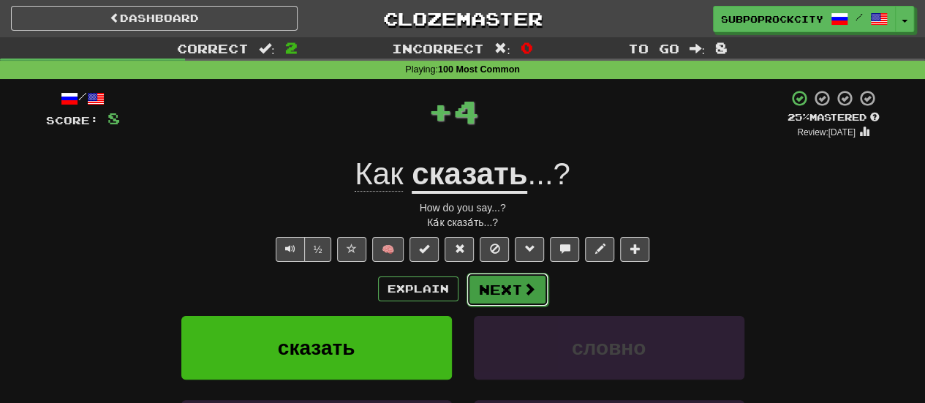
click at [500, 284] on button "Next" at bounding box center [508, 290] width 82 height 34
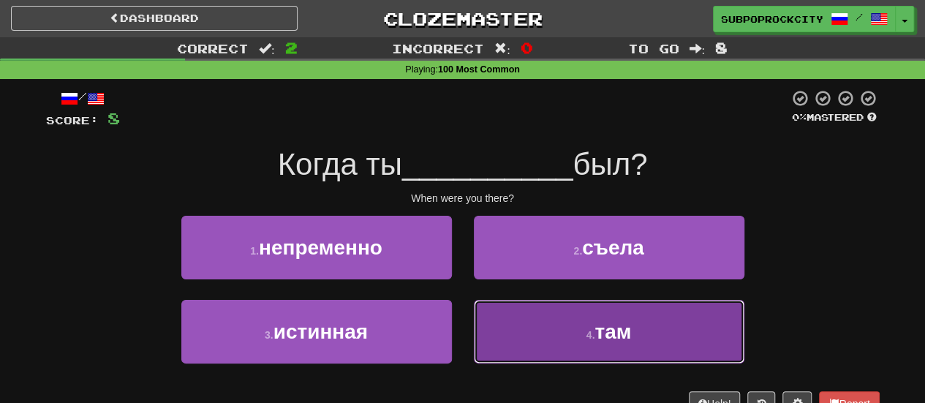
click at [496, 315] on button "4 . там" at bounding box center [609, 332] width 271 height 64
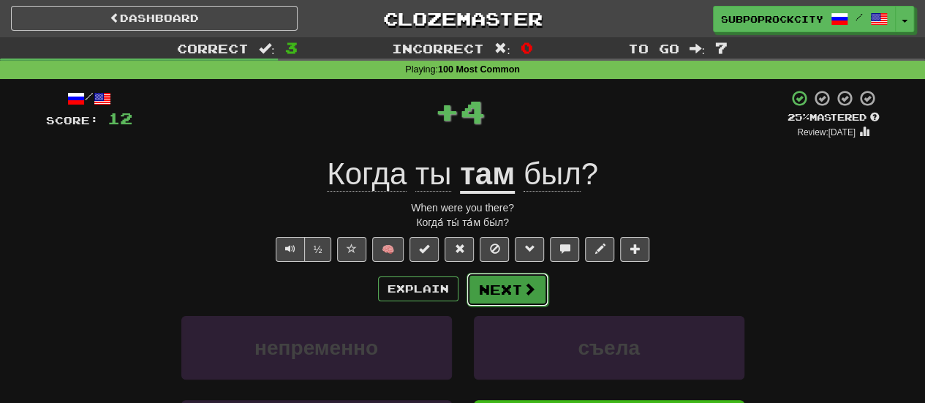
click at [493, 290] on button "Next" at bounding box center [508, 290] width 82 height 34
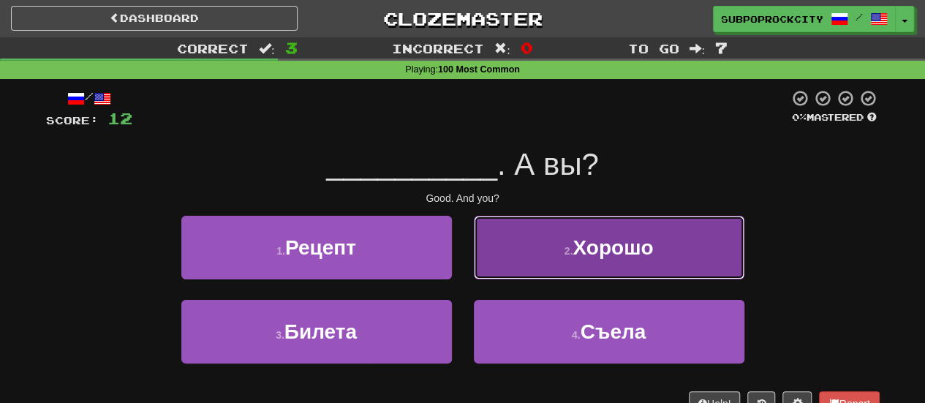
click at [529, 266] on button "2 . Хорошо" at bounding box center [609, 248] width 271 height 64
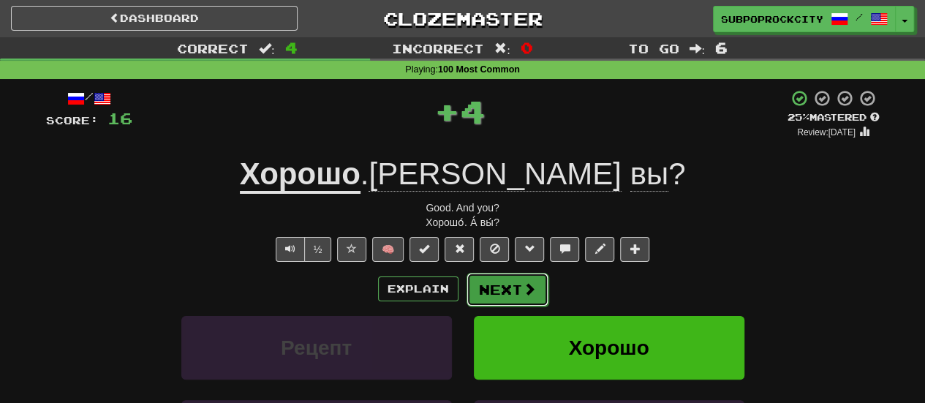
click at [507, 281] on button "Next" at bounding box center [508, 290] width 82 height 34
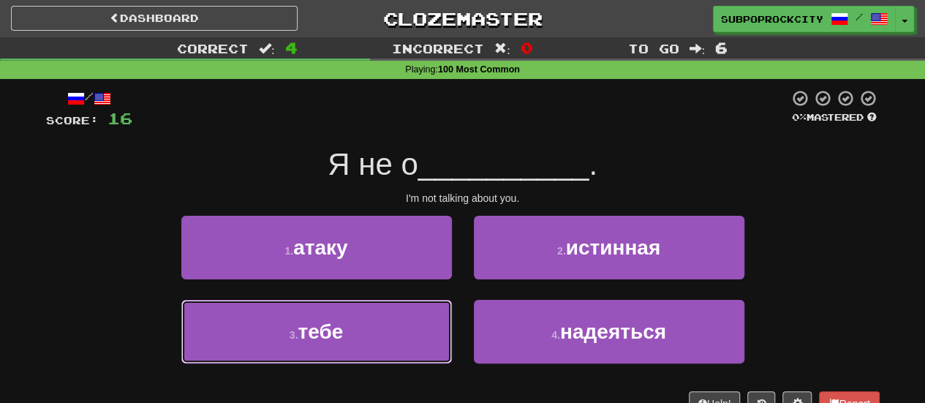
drag, startPoint x: 398, startPoint y: 314, endPoint x: 404, endPoint y: 307, distance: 8.8
click at [398, 314] on button "3 . тебе" at bounding box center [316, 332] width 271 height 64
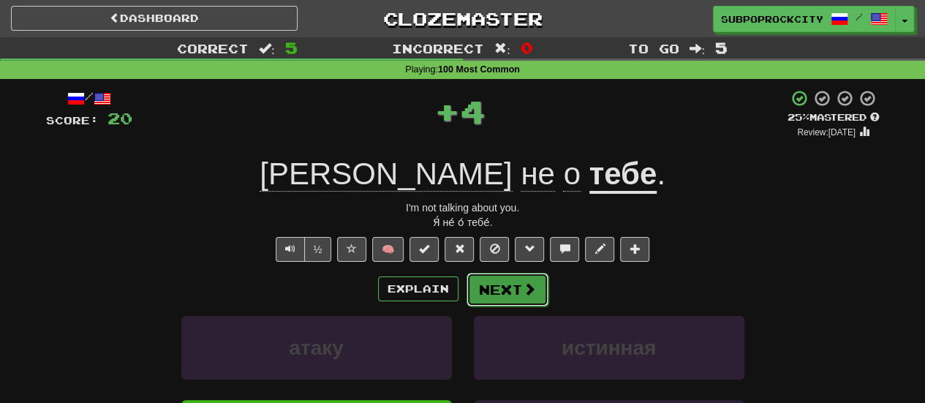
click at [510, 299] on button "Next" at bounding box center [508, 290] width 82 height 34
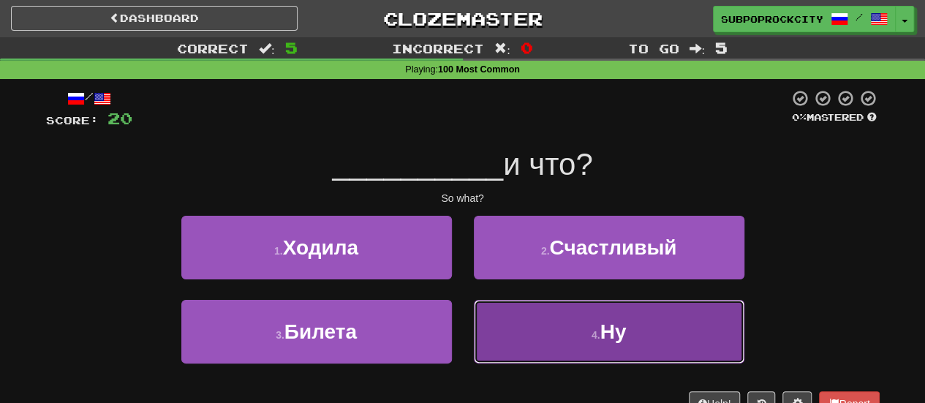
click at [513, 320] on button "4 . Ну" at bounding box center [609, 332] width 271 height 64
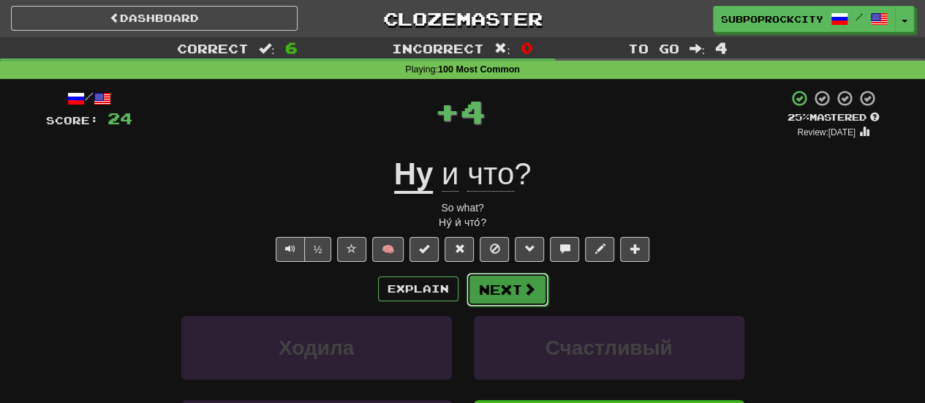
click at [505, 279] on button "Next" at bounding box center [508, 290] width 82 height 34
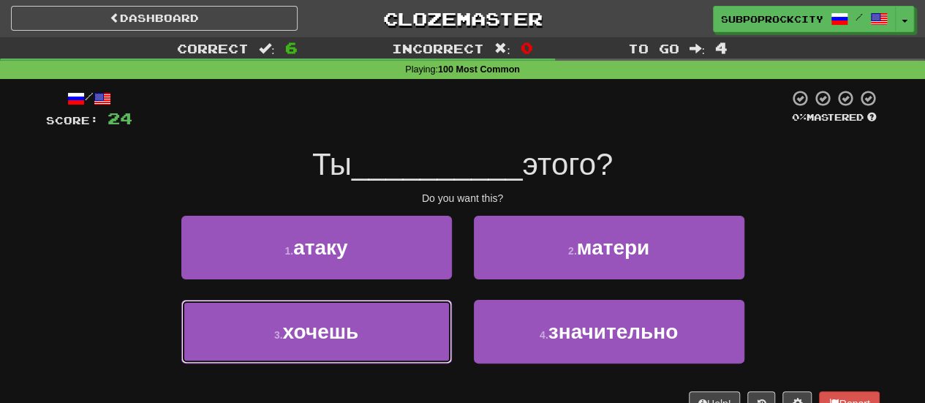
drag, startPoint x: 359, startPoint y: 310, endPoint x: 379, endPoint y: 306, distance: 20.2
click at [366, 314] on button "3 . хочешь" at bounding box center [316, 332] width 271 height 64
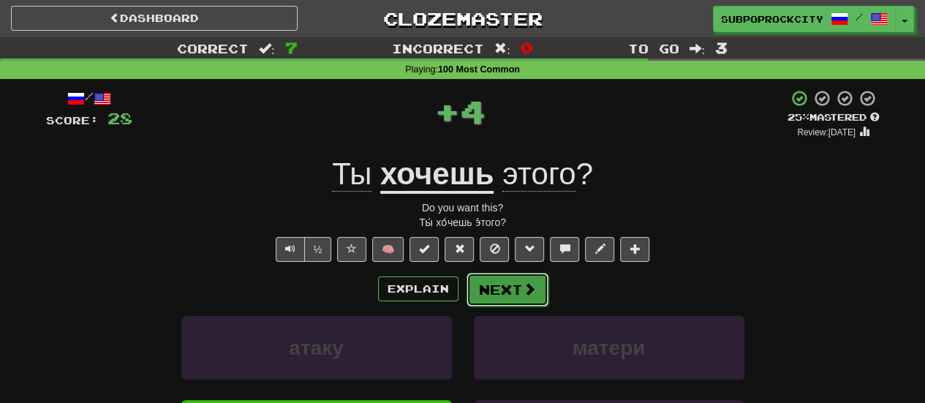
click at [490, 296] on button "Next" at bounding box center [508, 290] width 82 height 34
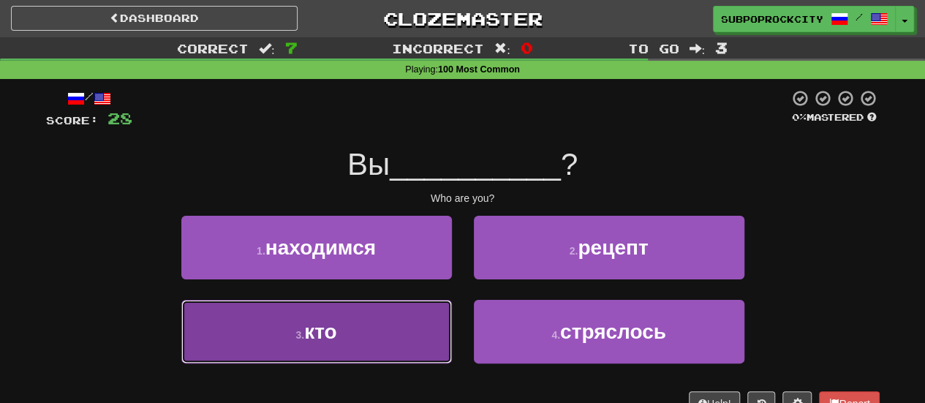
click at [424, 328] on button "3 . кто" at bounding box center [316, 332] width 271 height 64
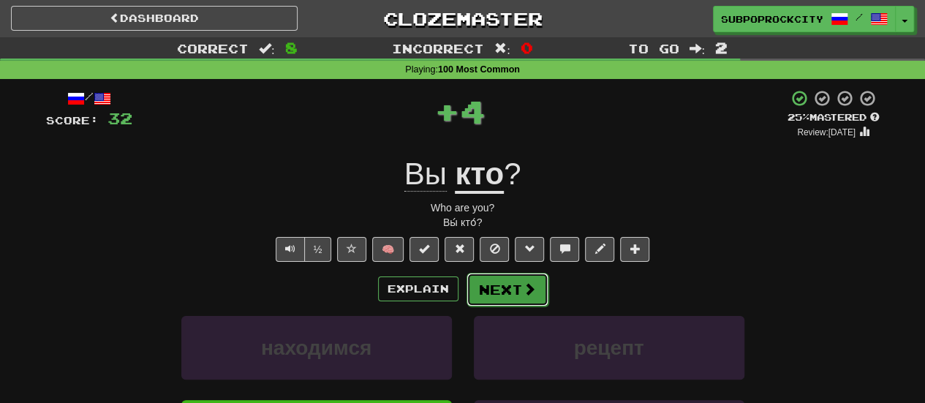
click at [509, 283] on button "Next" at bounding box center [508, 290] width 82 height 34
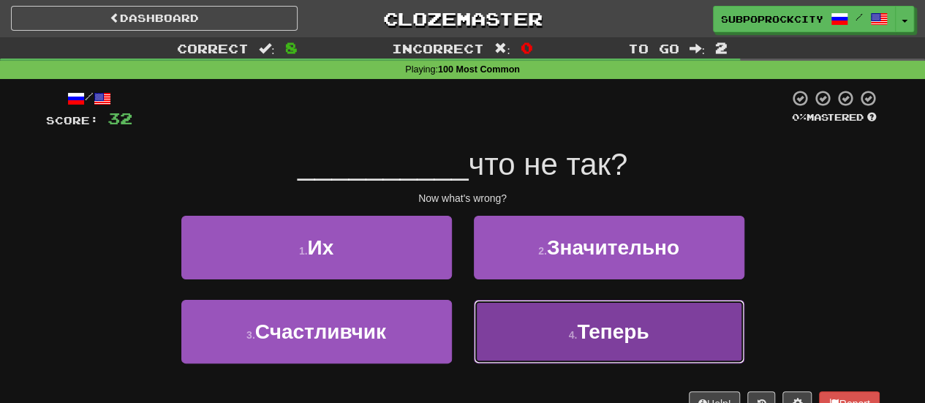
click at [516, 322] on button "4 . Теперь" at bounding box center [609, 332] width 271 height 64
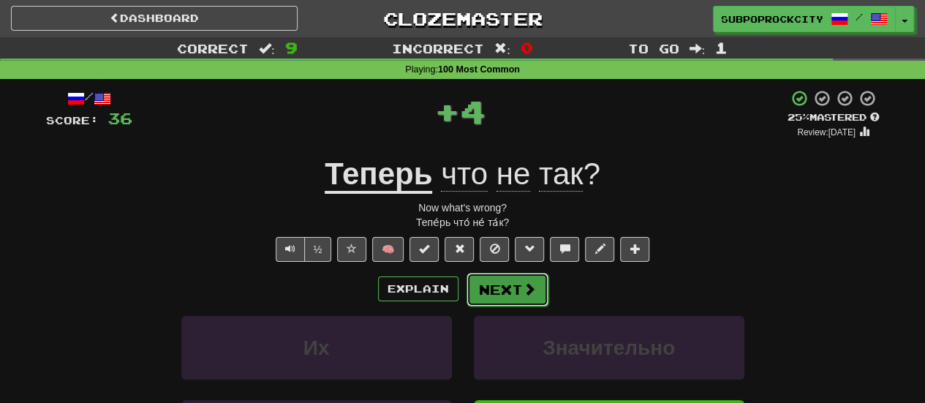
click at [524, 287] on span at bounding box center [529, 288] width 13 height 13
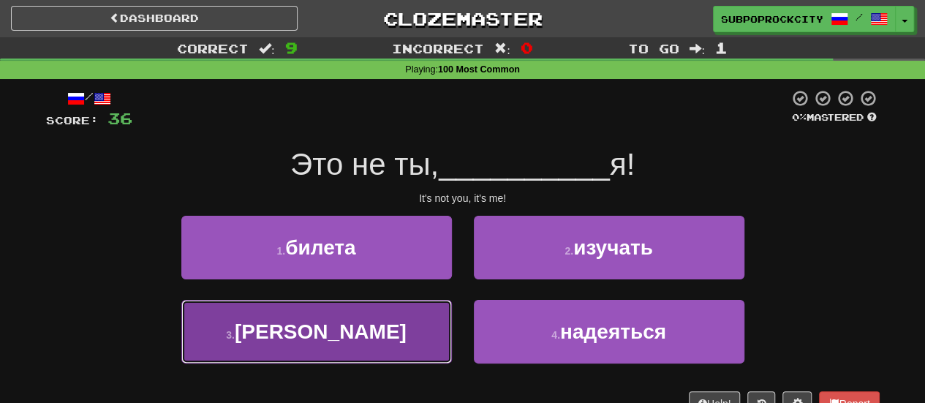
click at [407, 326] on button "3 . а" at bounding box center [316, 332] width 271 height 64
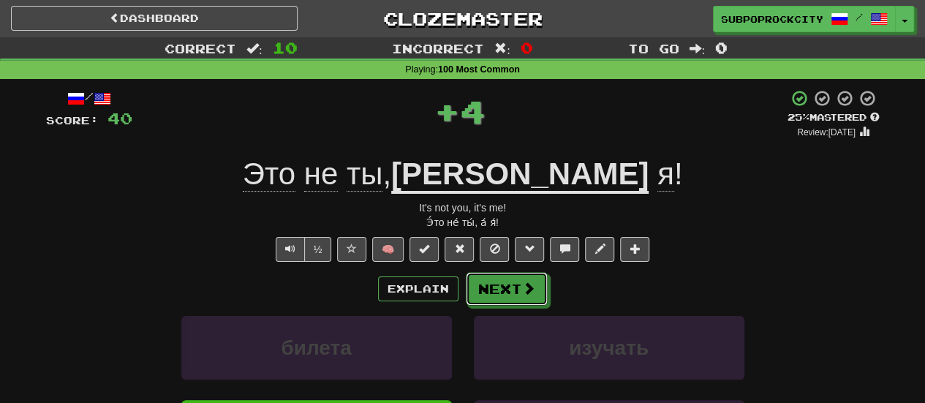
click at [492, 302] on button "Next" at bounding box center [507, 289] width 82 height 34
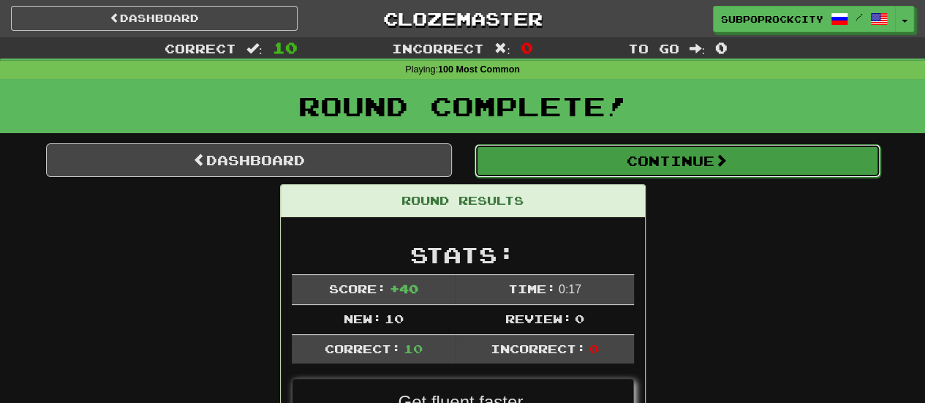
click at [548, 152] on button "Continue" at bounding box center [678, 161] width 406 height 34
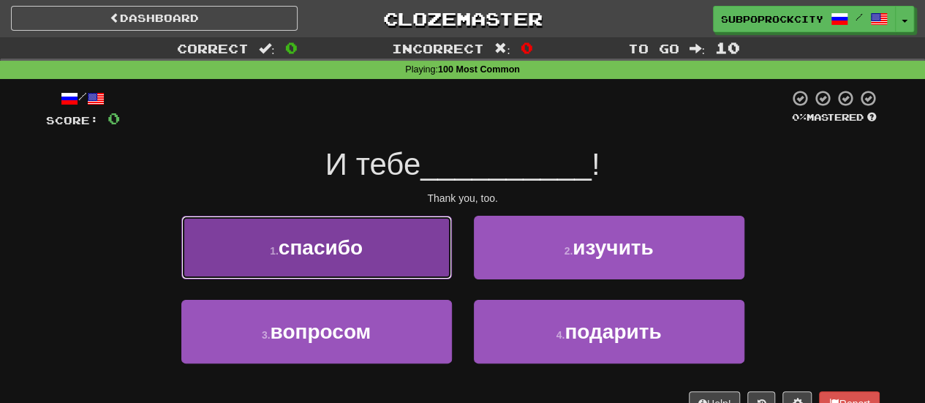
click at [420, 266] on button "1 . спасибо" at bounding box center [316, 248] width 271 height 64
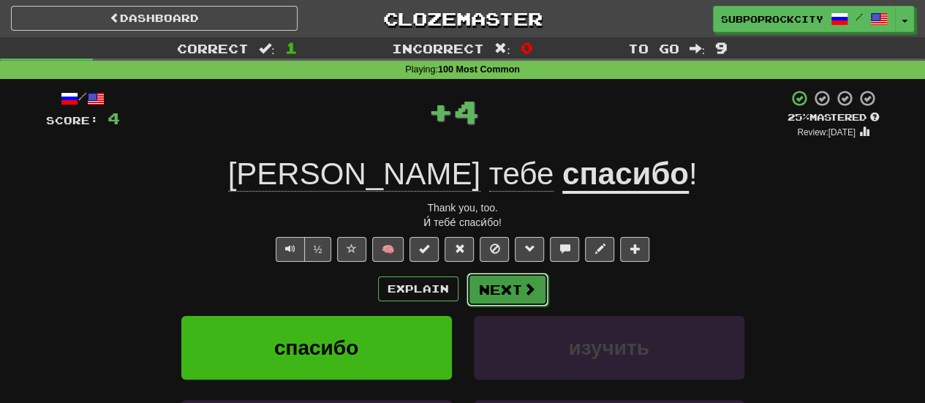
click at [512, 280] on button "Next" at bounding box center [508, 290] width 82 height 34
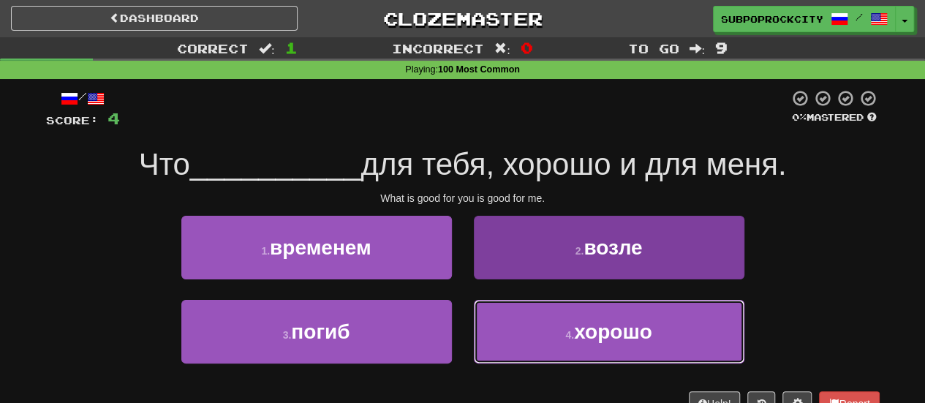
click at [516, 339] on button "4 . хорошо" at bounding box center [609, 332] width 271 height 64
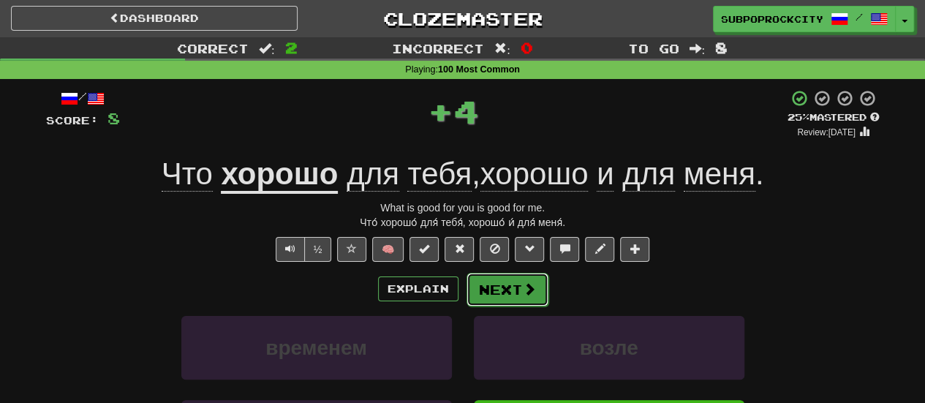
click at [519, 294] on button "Next" at bounding box center [508, 290] width 82 height 34
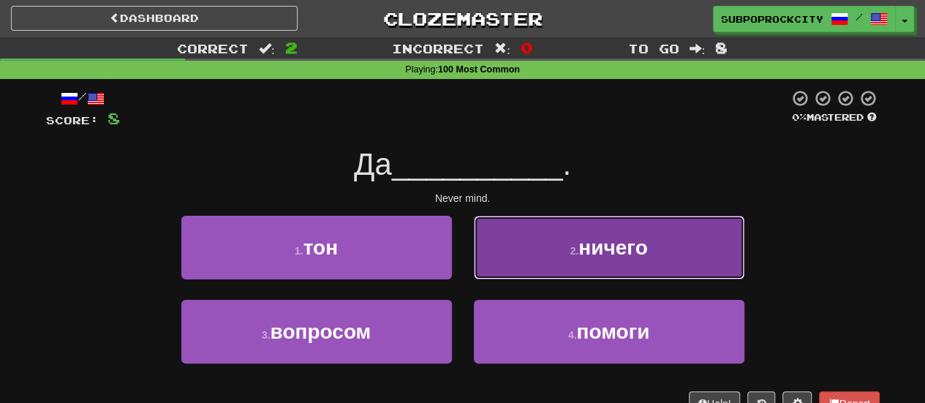
click at [522, 273] on button "2 . ничего" at bounding box center [609, 248] width 271 height 64
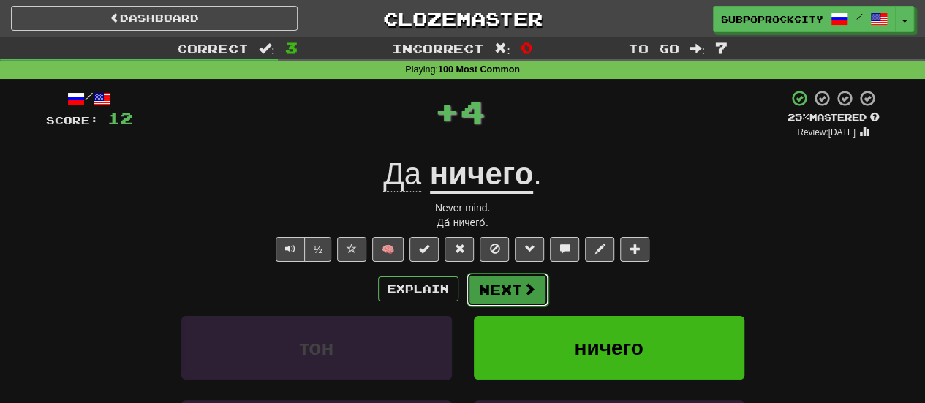
click at [523, 289] on span at bounding box center [529, 288] width 13 height 13
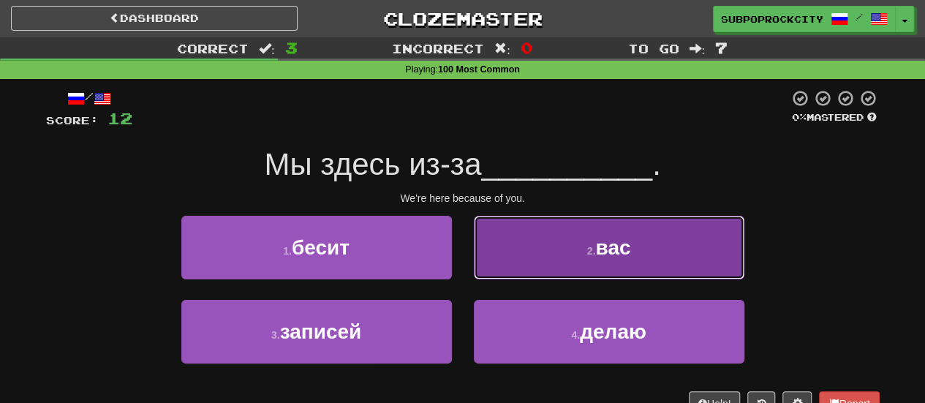
click at [515, 268] on button "2 . вас" at bounding box center [609, 248] width 271 height 64
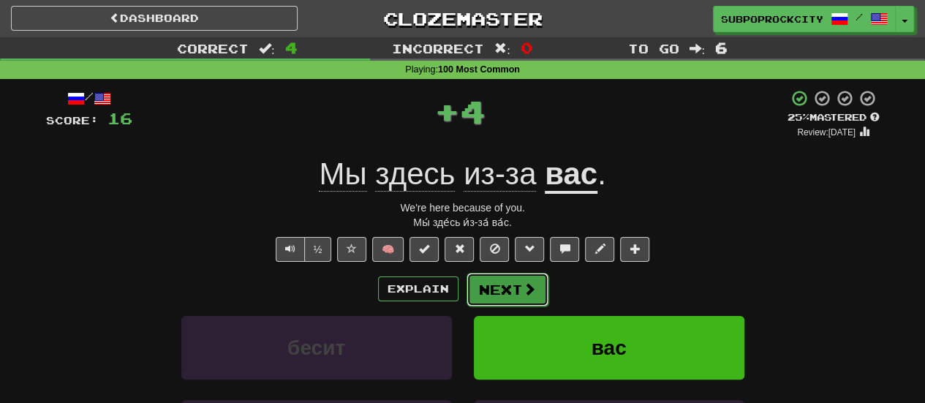
drag, startPoint x: 515, startPoint y: 270, endPoint x: 515, endPoint y: 287, distance: 17.5
click at [515, 287] on button "Next" at bounding box center [508, 290] width 82 height 34
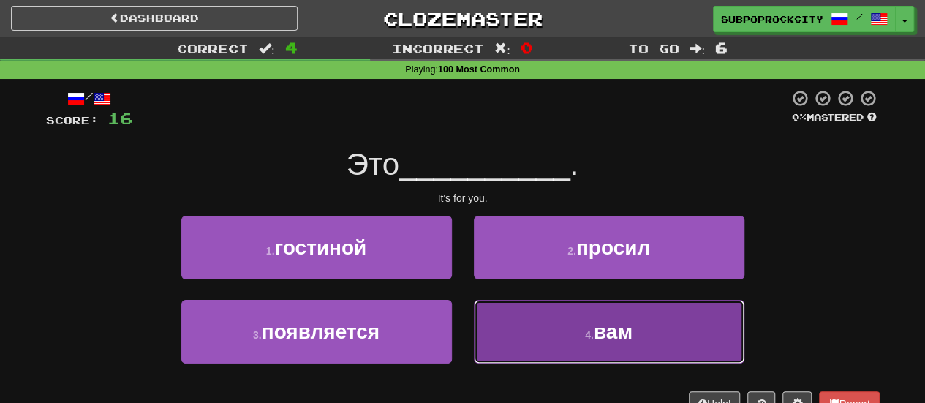
click at [522, 309] on button "4 . вам" at bounding box center [609, 332] width 271 height 64
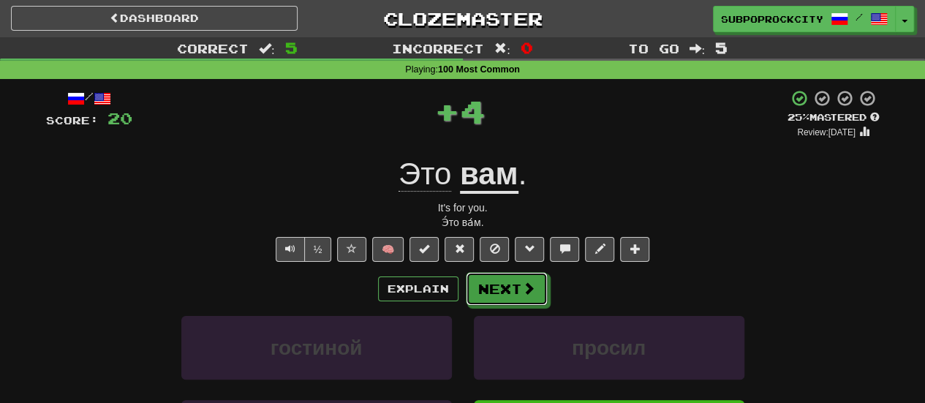
click at [525, 287] on span at bounding box center [528, 288] width 13 height 13
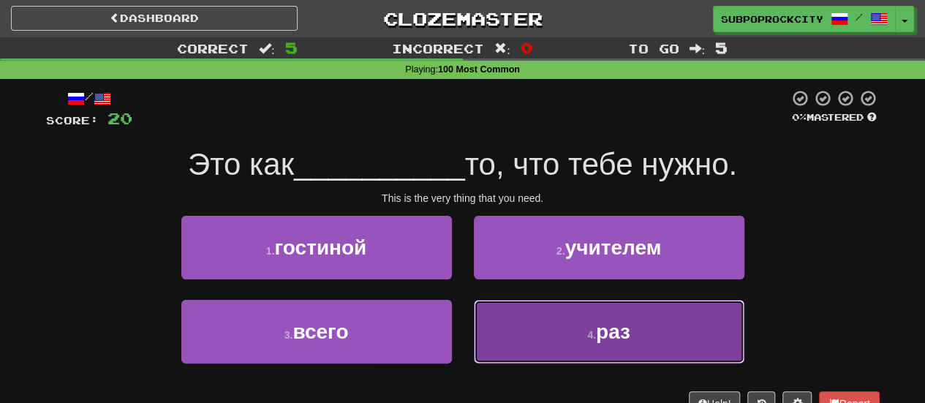
click at [532, 331] on button "4 . раз" at bounding box center [609, 332] width 271 height 64
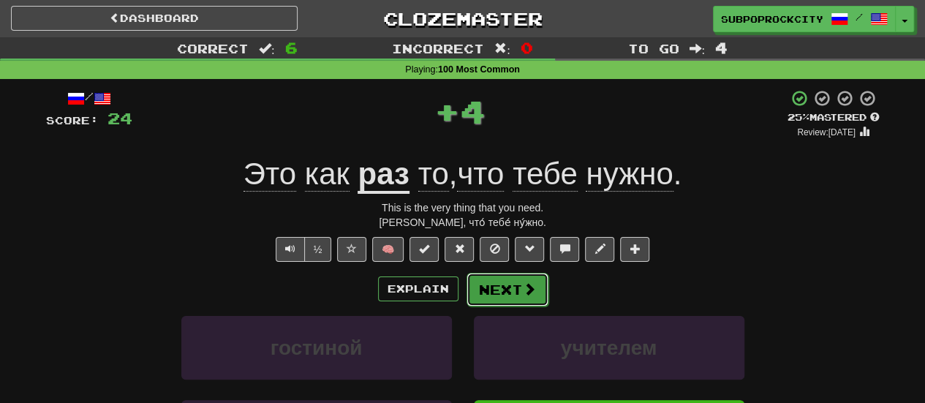
click at [527, 287] on span at bounding box center [529, 288] width 13 height 13
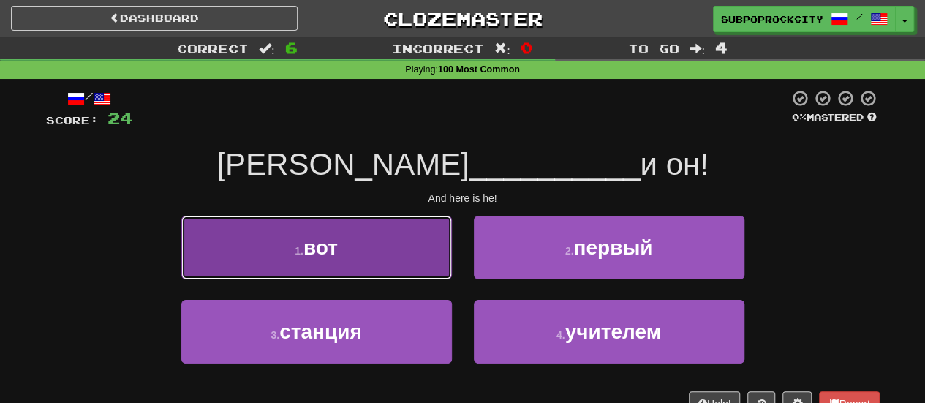
click at [440, 275] on button "1 . вот" at bounding box center [316, 248] width 271 height 64
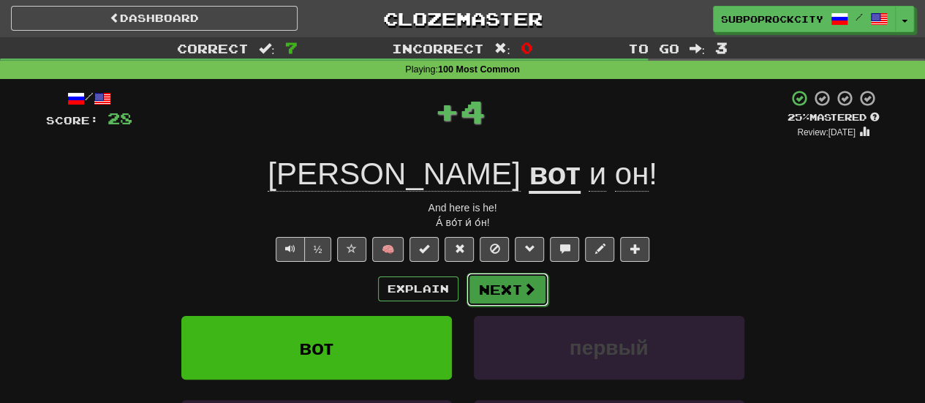
click at [542, 303] on button "Next" at bounding box center [508, 290] width 82 height 34
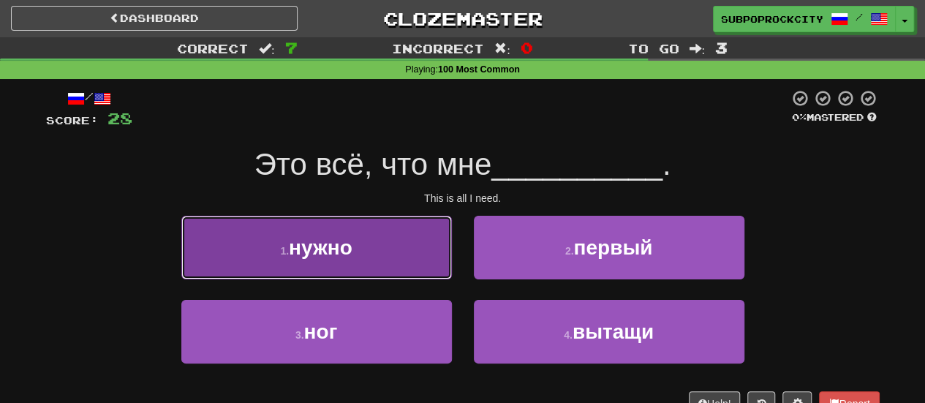
click at [420, 259] on button "1 . нужно" at bounding box center [316, 248] width 271 height 64
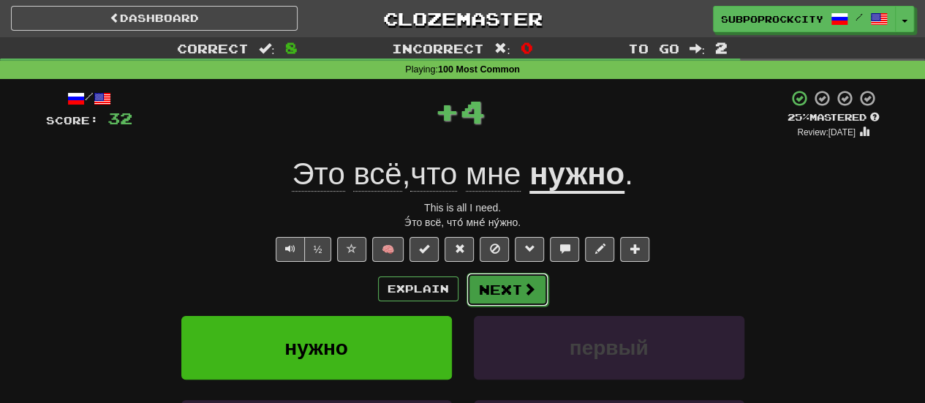
click at [513, 291] on button "Next" at bounding box center [508, 290] width 82 height 34
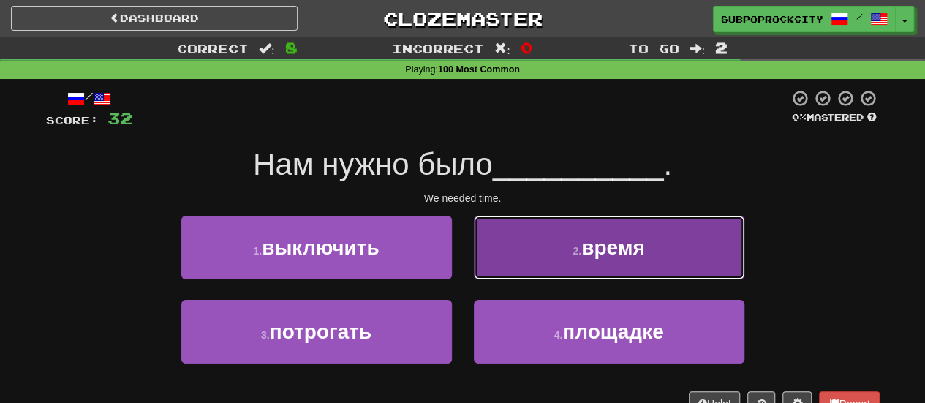
click at [503, 274] on button "2 . время" at bounding box center [609, 248] width 271 height 64
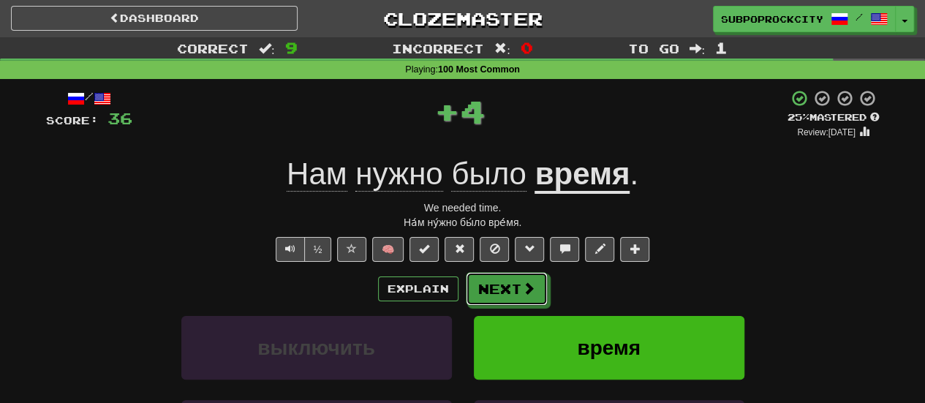
click at [500, 278] on button "Next" at bounding box center [507, 289] width 82 height 34
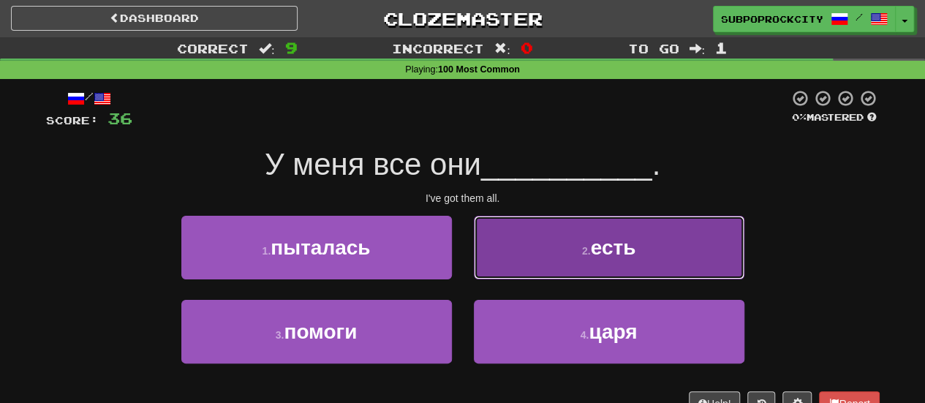
click at [497, 270] on button "2 . есть" at bounding box center [609, 248] width 271 height 64
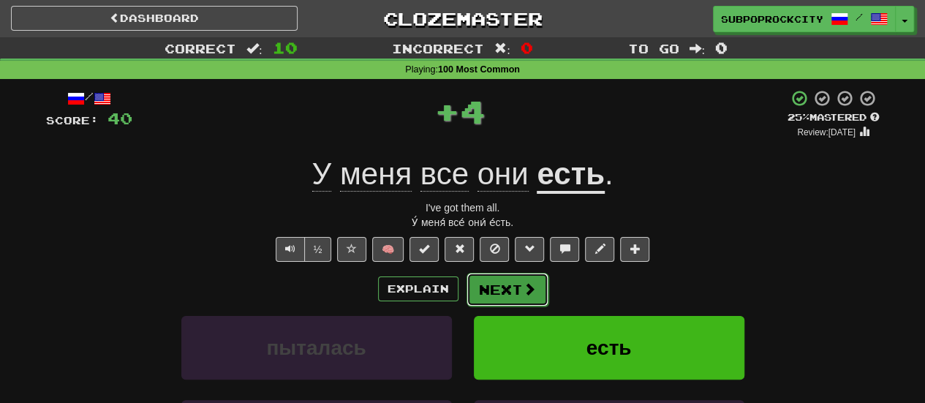
click at [497, 286] on button "Next" at bounding box center [508, 290] width 82 height 34
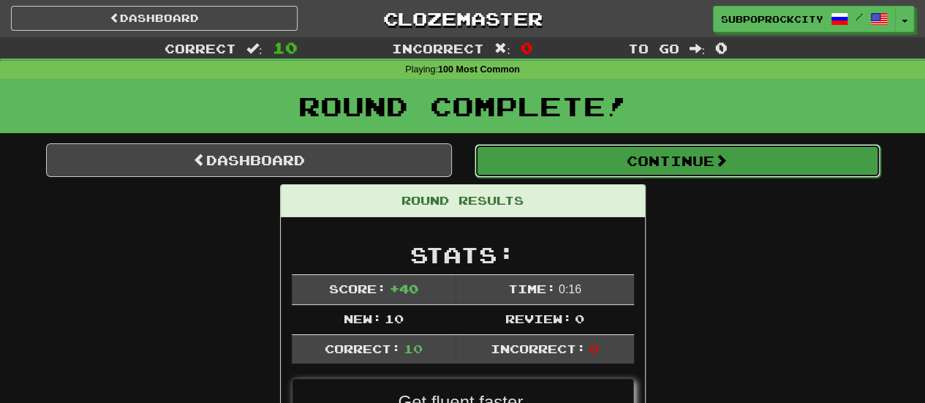
click at [528, 151] on button "Continue" at bounding box center [678, 161] width 406 height 34
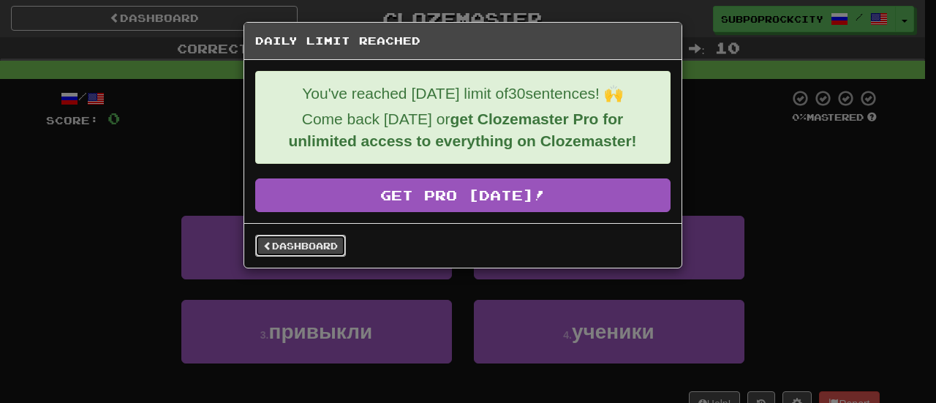
click at [314, 252] on link "Dashboard" at bounding box center [300, 246] width 91 height 22
